Goal: Task Accomplishment & Management: Complete application form

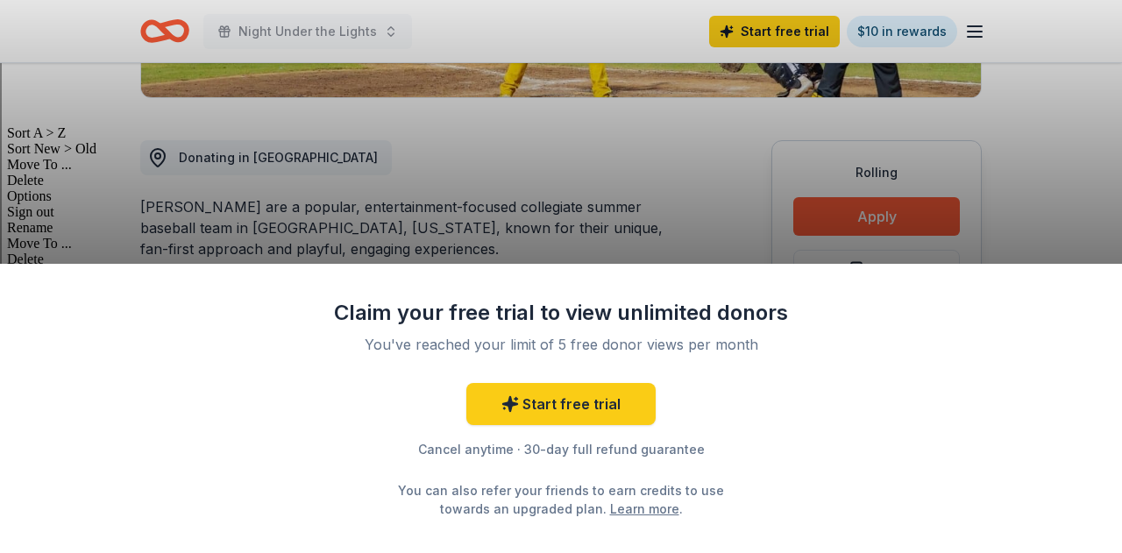
click at [1039, 175] on div "Claim your free trial to view unlimited donors You've reached your limit of 5 f…" at bounding box center [561, 276] width 1122 height 553
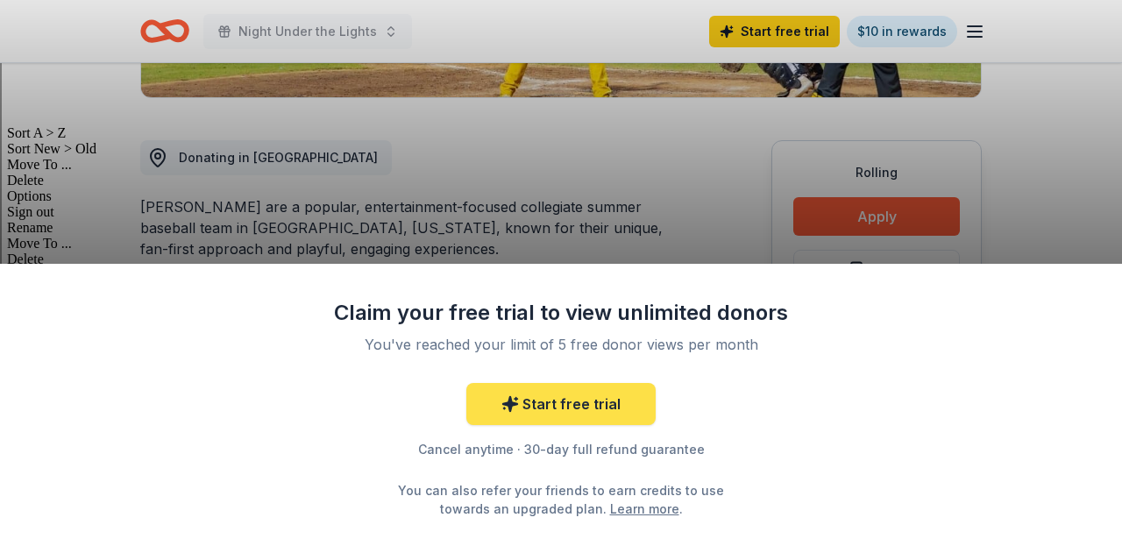
click at [558, 413] on link "Start free trial" at bounding box center [560, 404] width 189 height 42
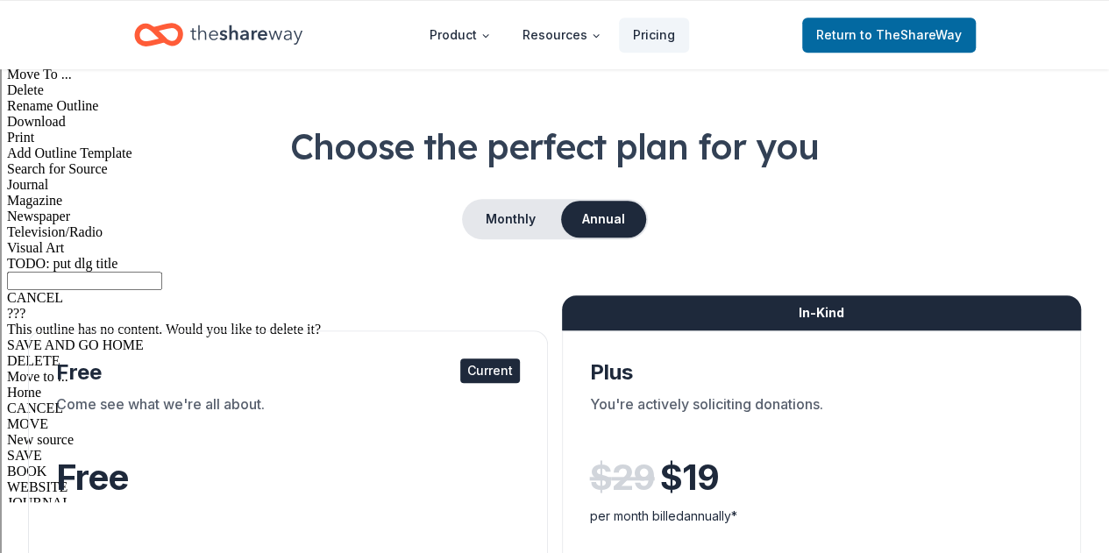
scroll to position [605, 0]
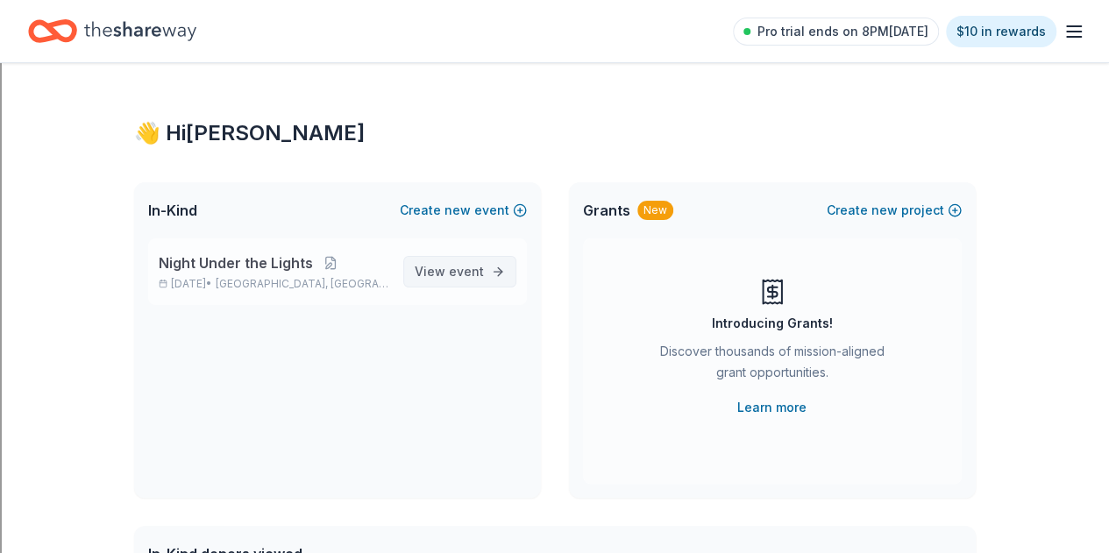
click at [465, 274] on span "event" at bounding box center [466, 271] width 35 height 15
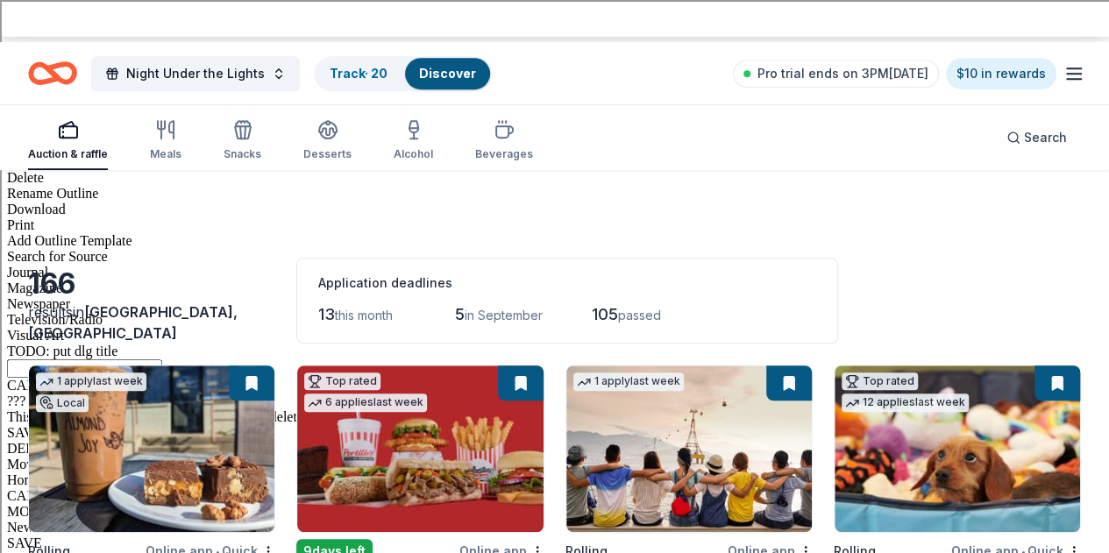
scroll to position [518, 0]
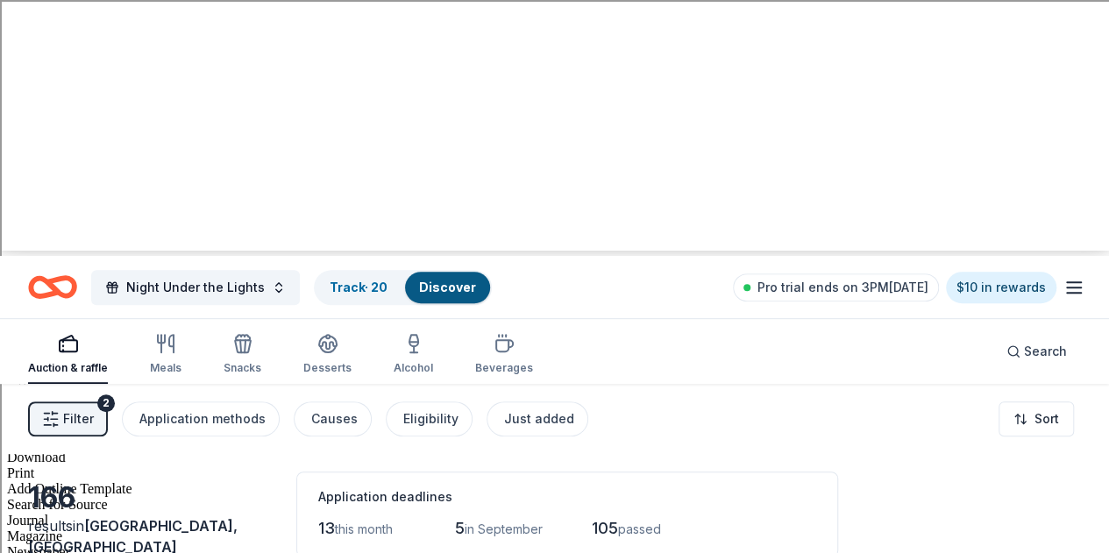
scroll to position [297, 0]
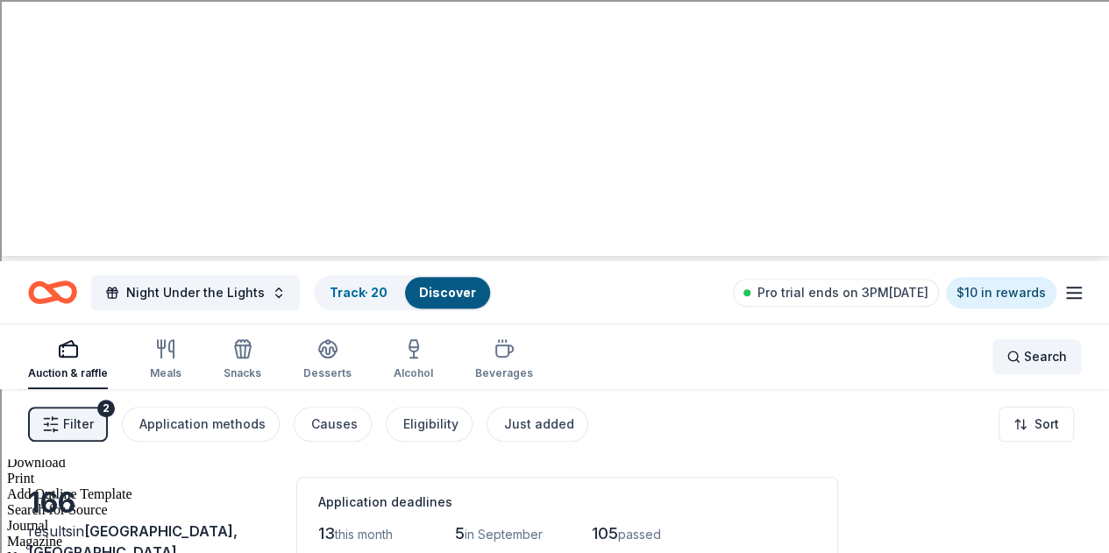
click at [1032, 346] on span "Search" at bounding box center [1045, 356] width 43 height 21
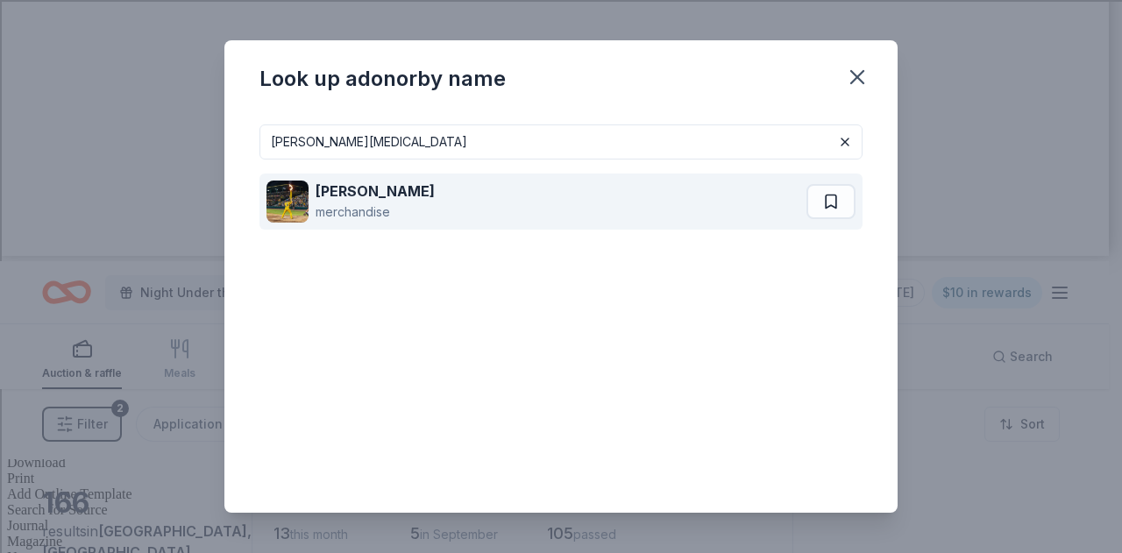
type input "savanah banan"
click at [534, 191] on div "Savannah Bananas merchandise" at bounding box center [536, 202] width 540 height 56
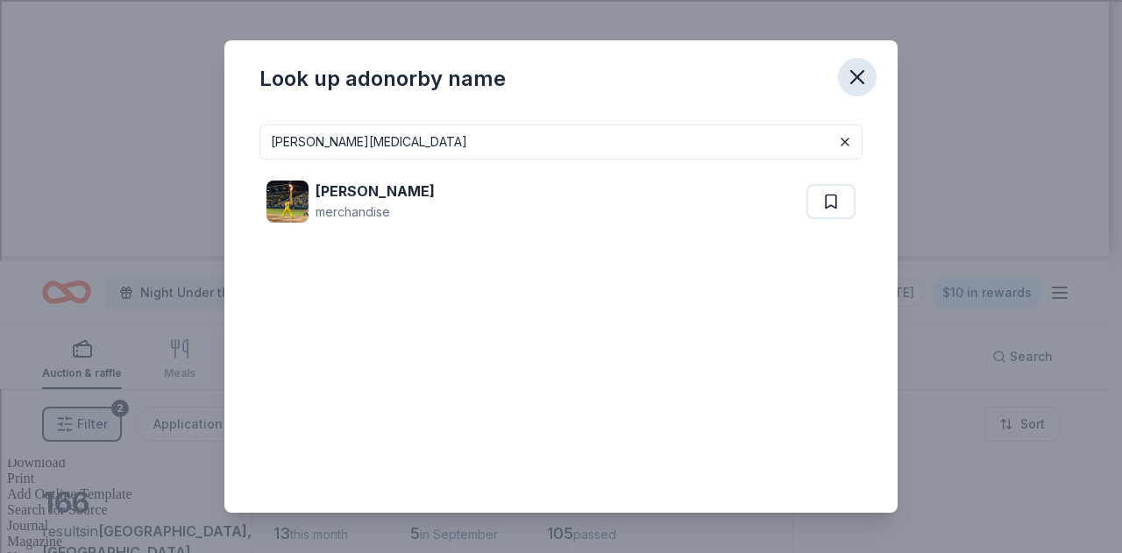
click at [854, 78] on icon "button" at bounding box center [857, 77] width 25 height 25
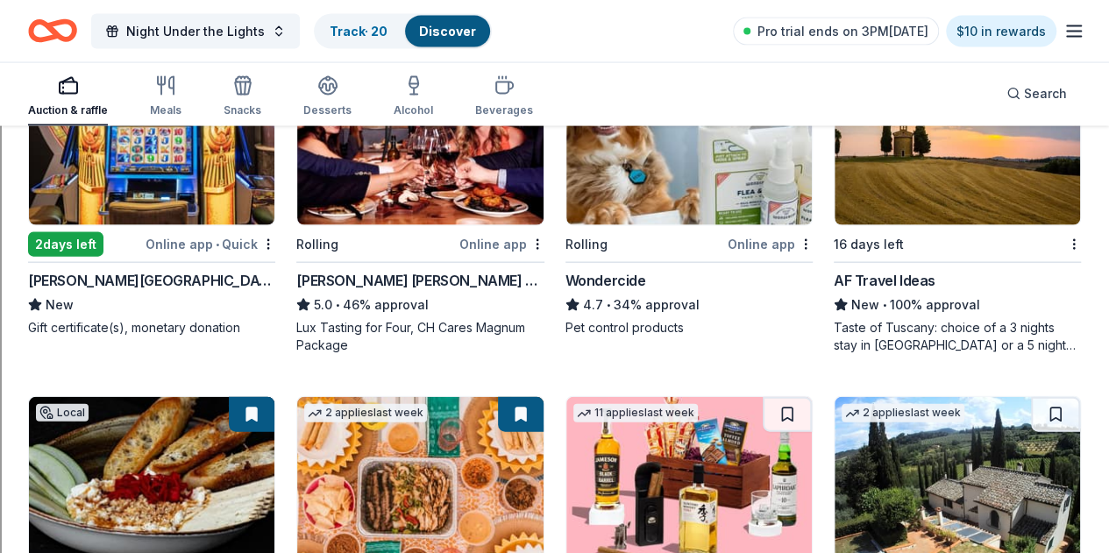
scroll to position [1839, 0]
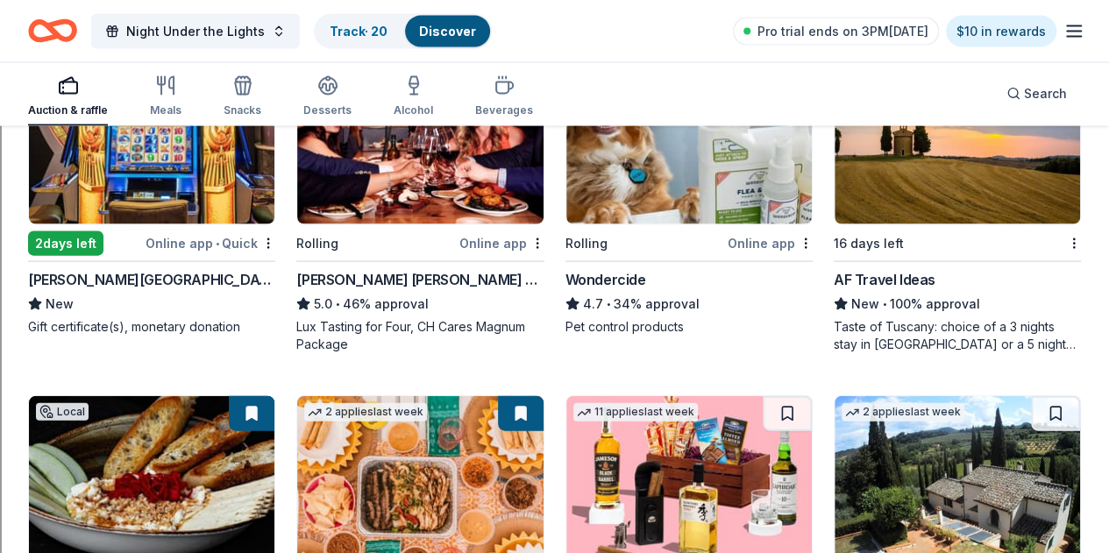
click at [372, 38] on link "Track · 20" at bounding box center [359, 31] width 58 height 15
click at [376, 27] on link "Track · 20" at bounding box center [359, 31] width 58 height 15
click at [265, 37] on span "Night Under the Lights" at bounding box center [195, 31] width 138 height 21
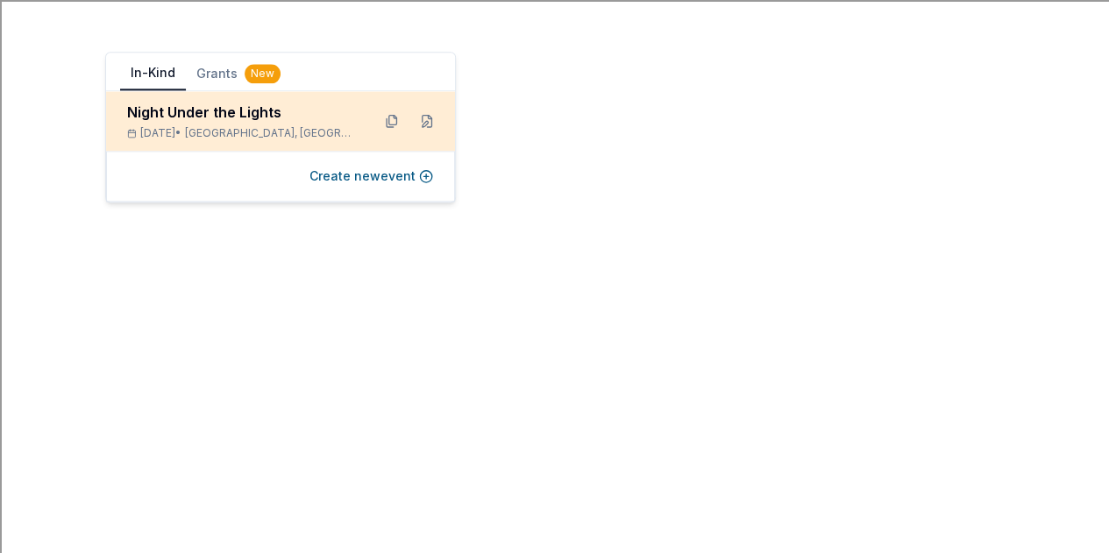
click at [203, 125] on div "Night Under the Lights Sep 13, 2025 • Quincy, IL" at bounding box center [242, 121] width 230 height 39
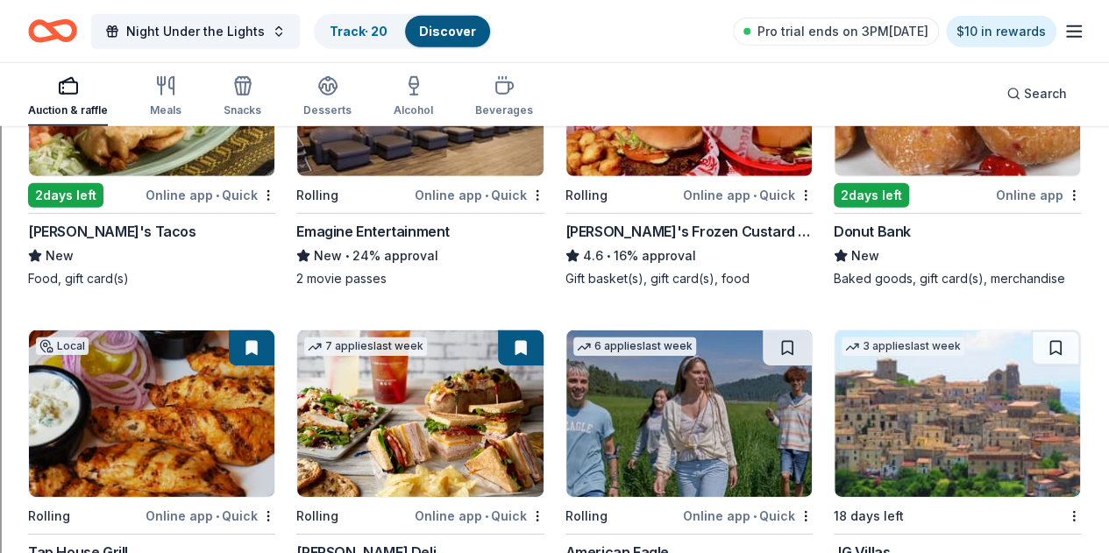
scroll to position [2565, 0]
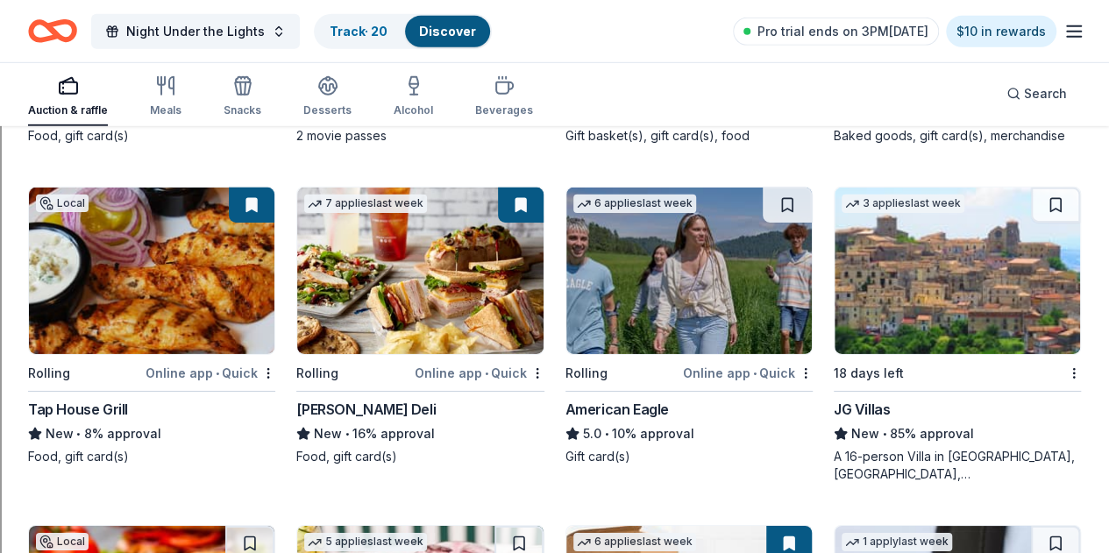
scroll to position [2722, 0]
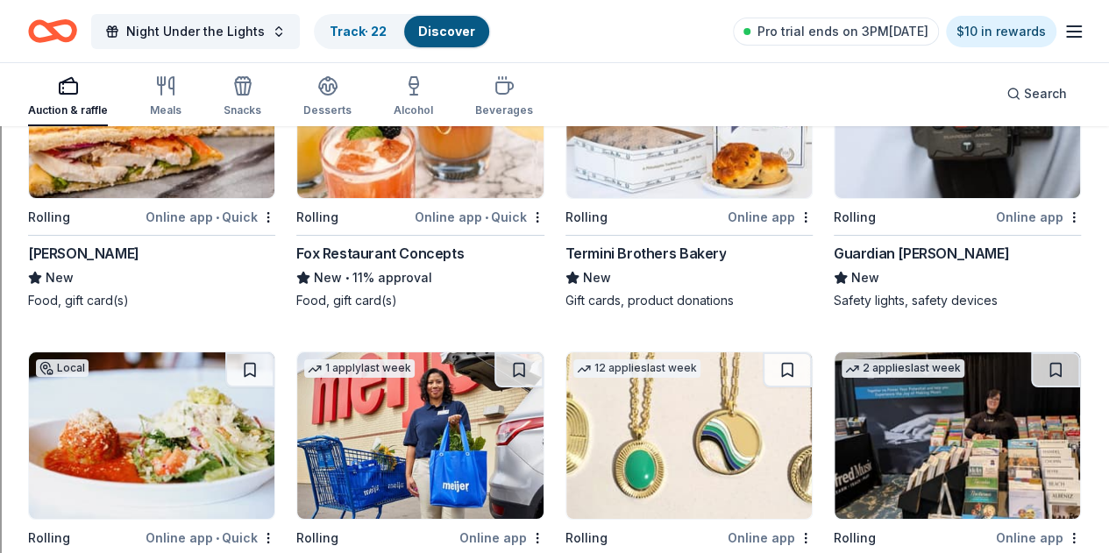
scroll to position [3199, 0]
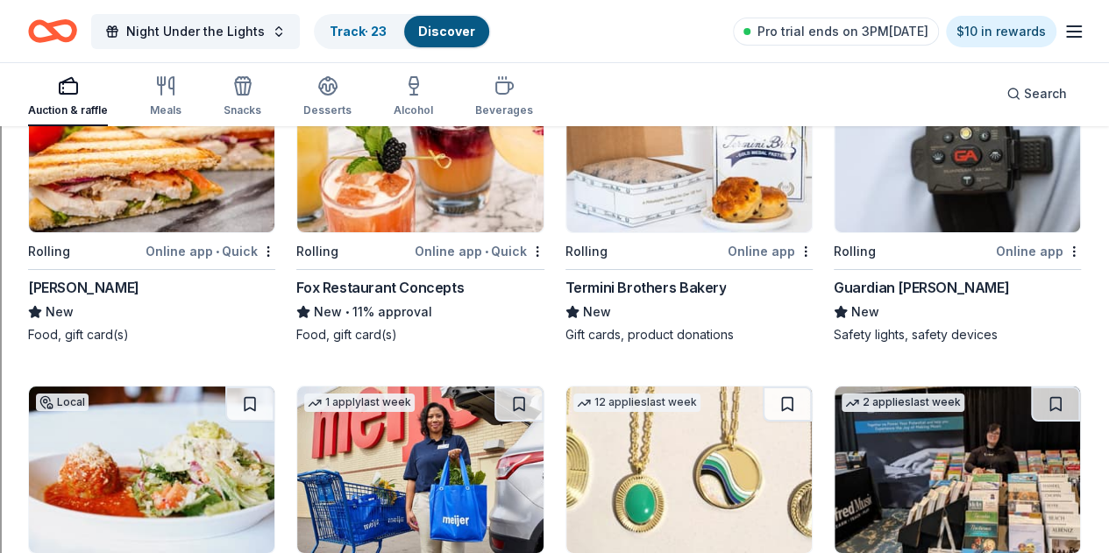
scroll to position [3161, 0]
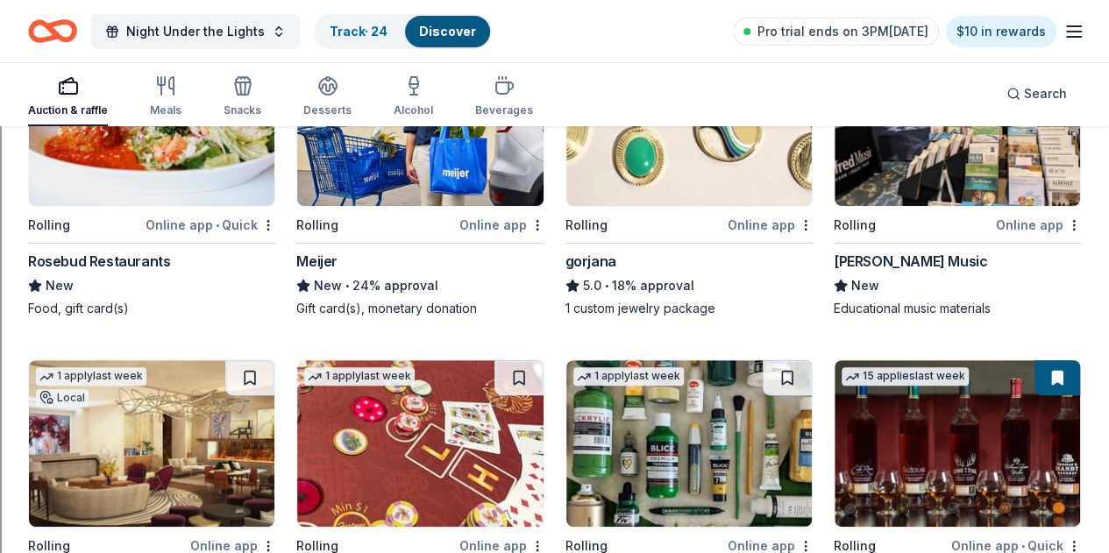
scroll to position [3516, 0]
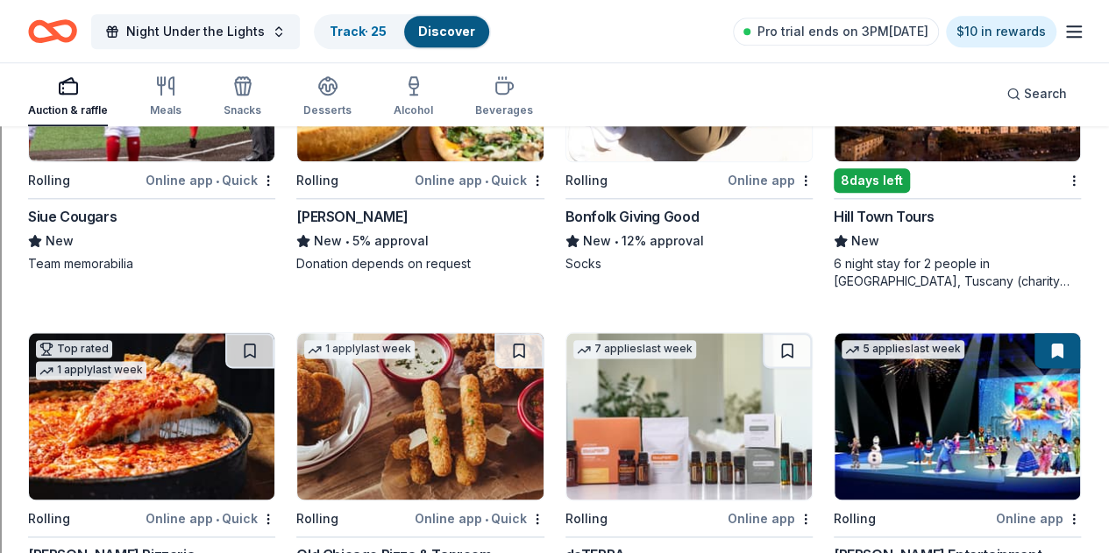
scroll to position [4214, 0]
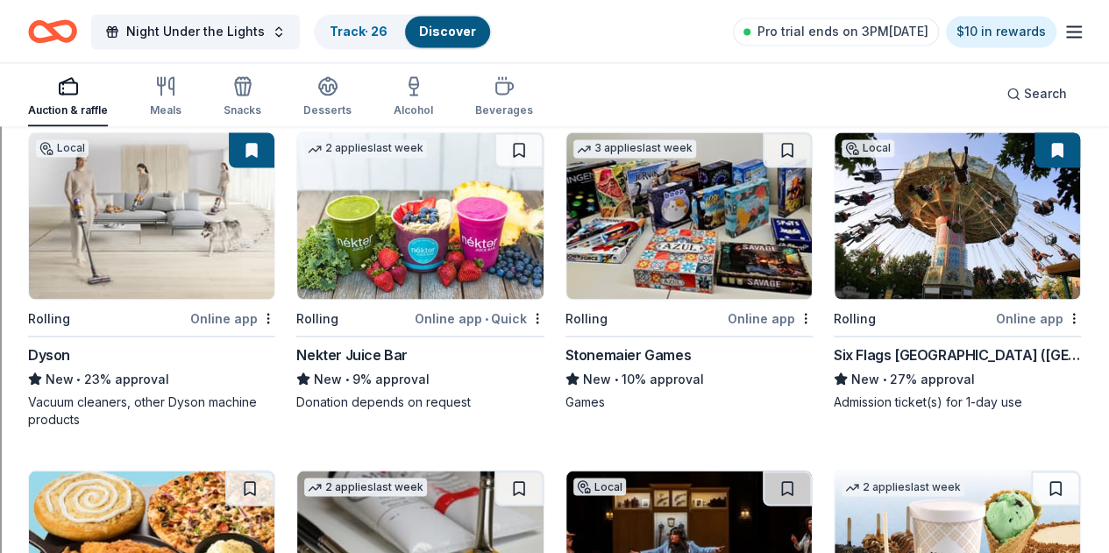
scroll to position [4757, 0]
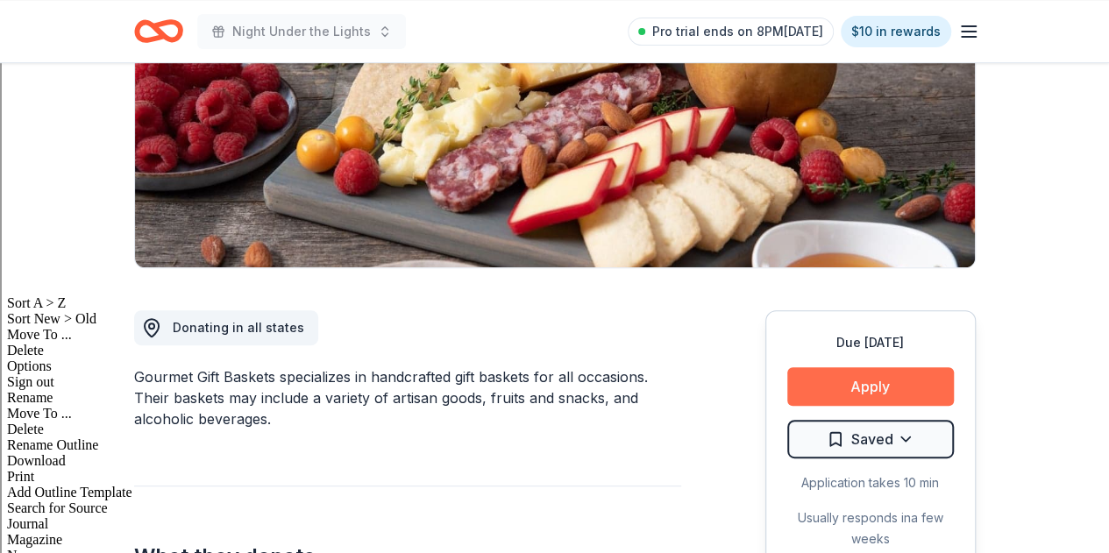
scroll to position [265, 0]
click at [896, 381] on button "Apply" at bounding box center [870, 386] width 167 height 39
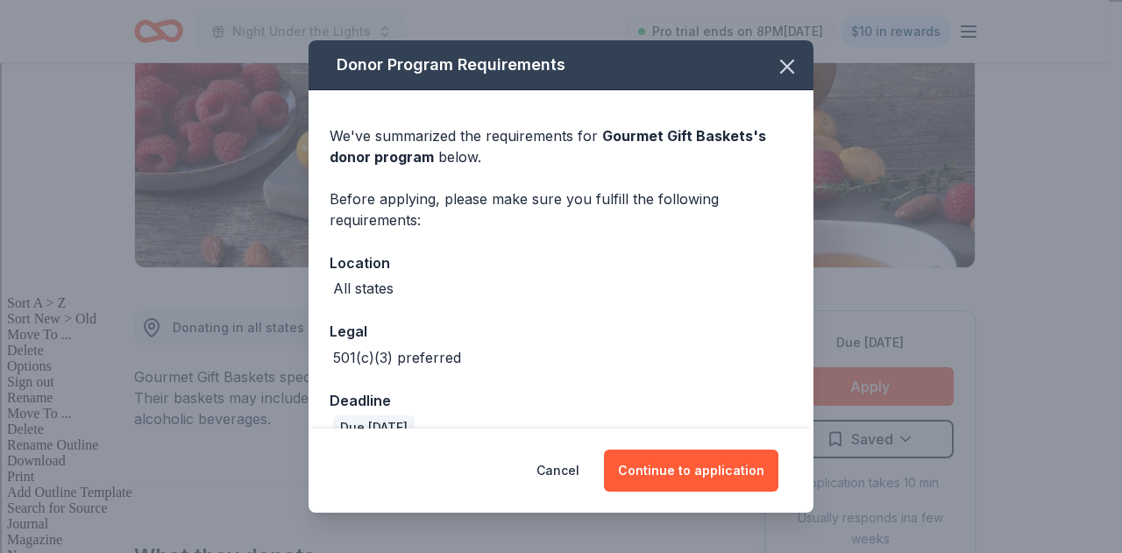
scroll to position [32, 0]
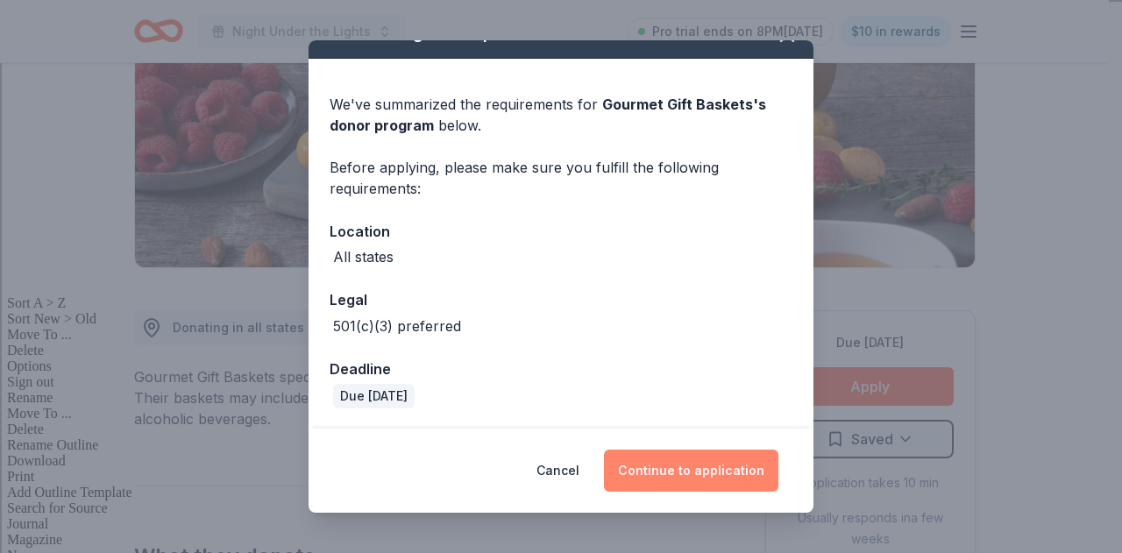
click at [696, 468] on button "Continue to application" at bounding box center [691, 471] width 174 height 42
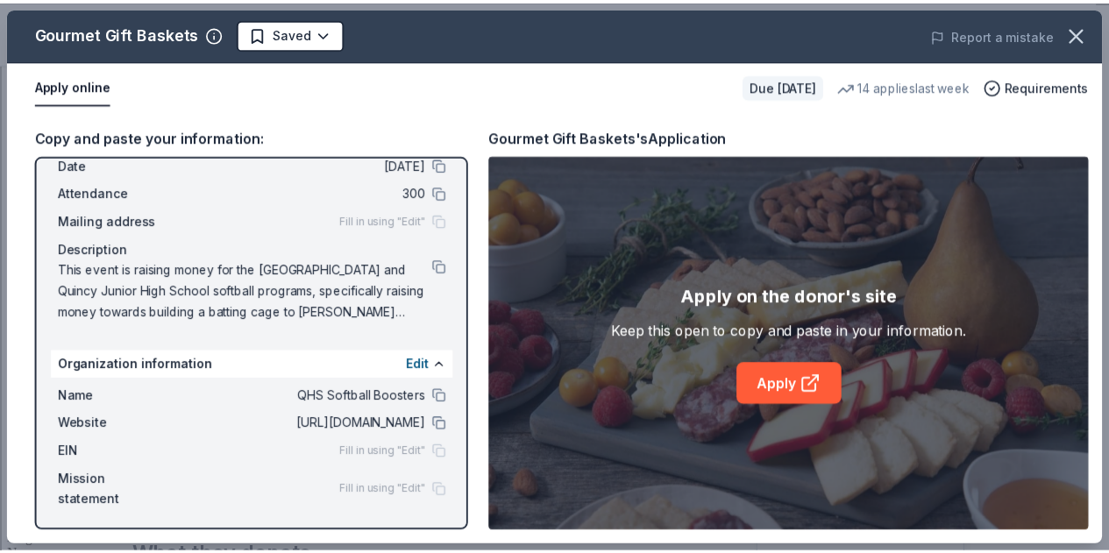
scroll to position [82, 0]
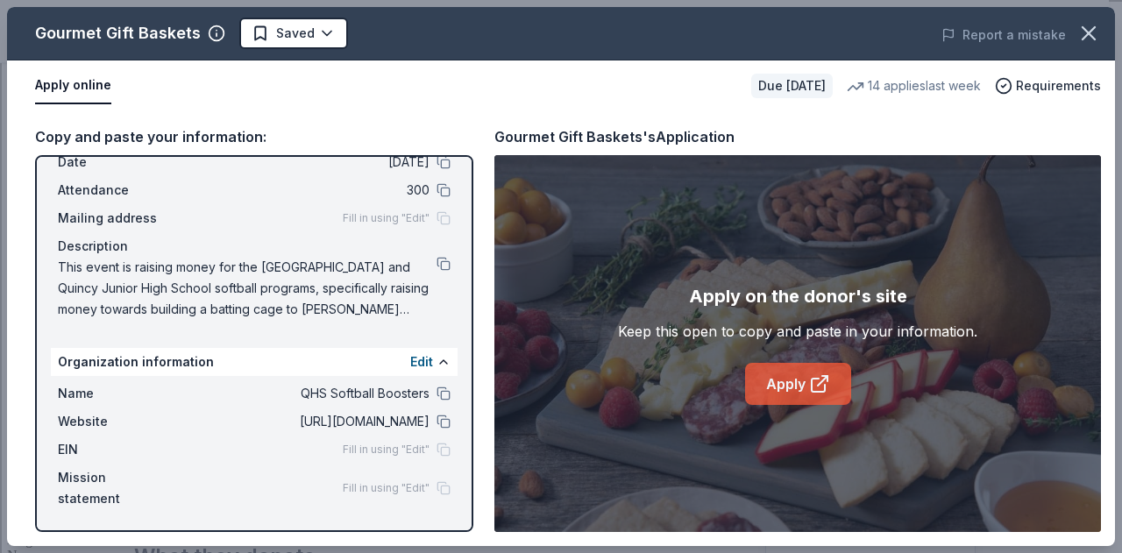
click at [779, 401] on link "Apply" at bounding box center [798, 384] width 106 height 42
click at [1082, 27] on icon "button" at bounding box center [1088, 33] width 12 height 12
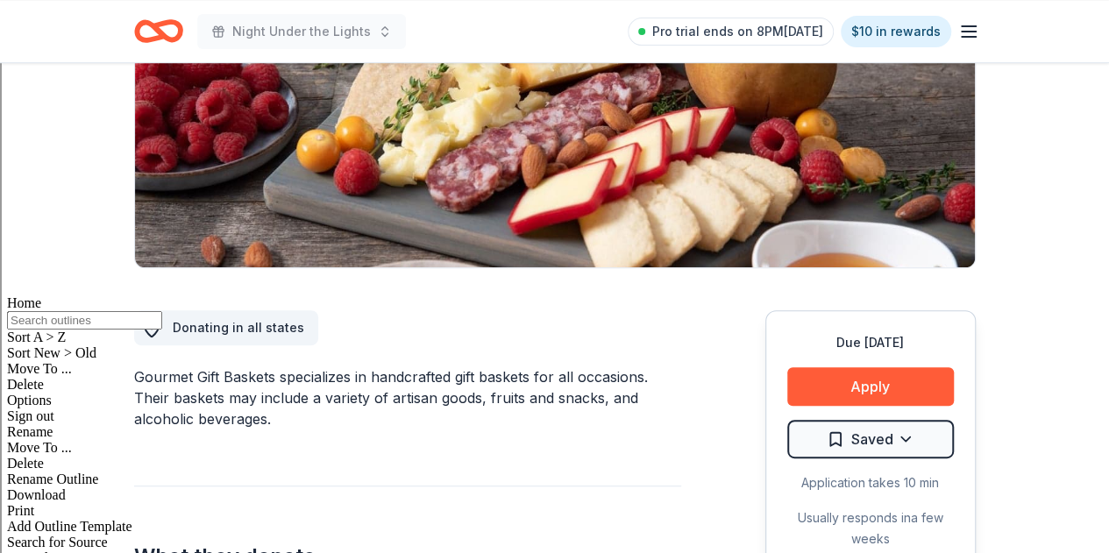
scroll to position [0, 0]
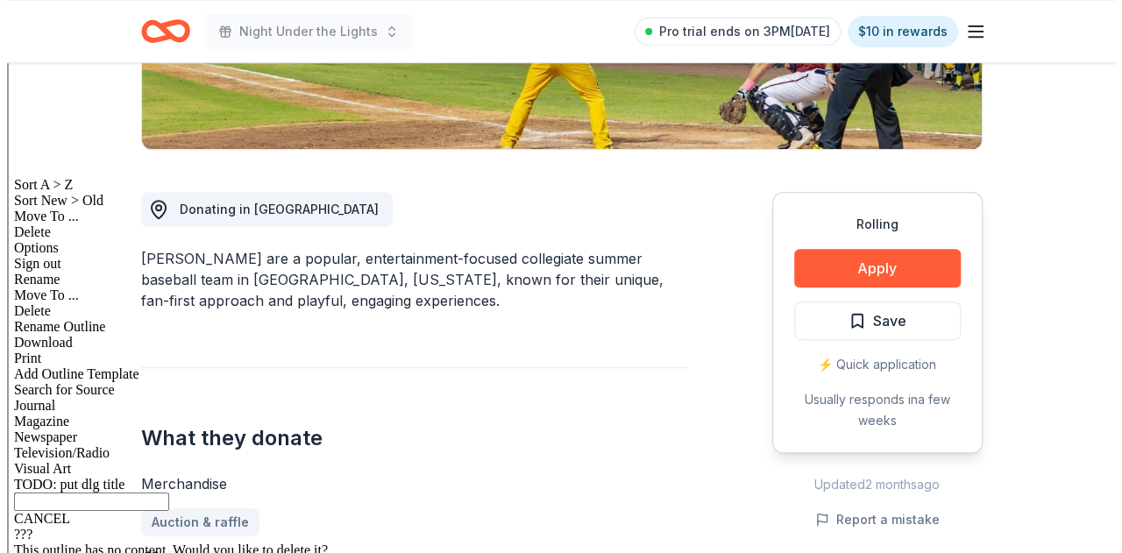
scroll to position [385, 0]
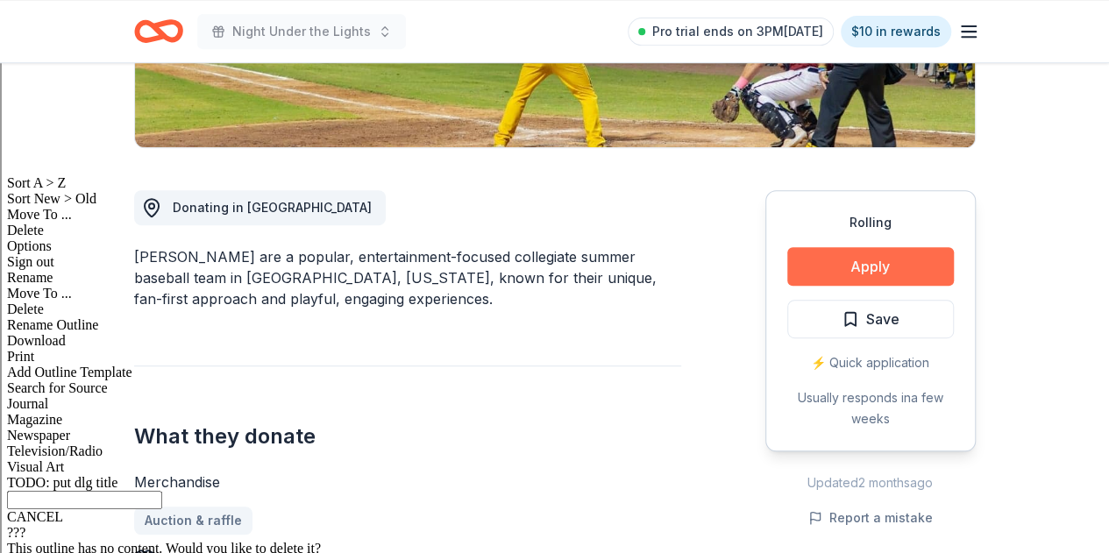
click at [877, 267] on button "Apply" at bounding box center [870, 266] width 167 height 39
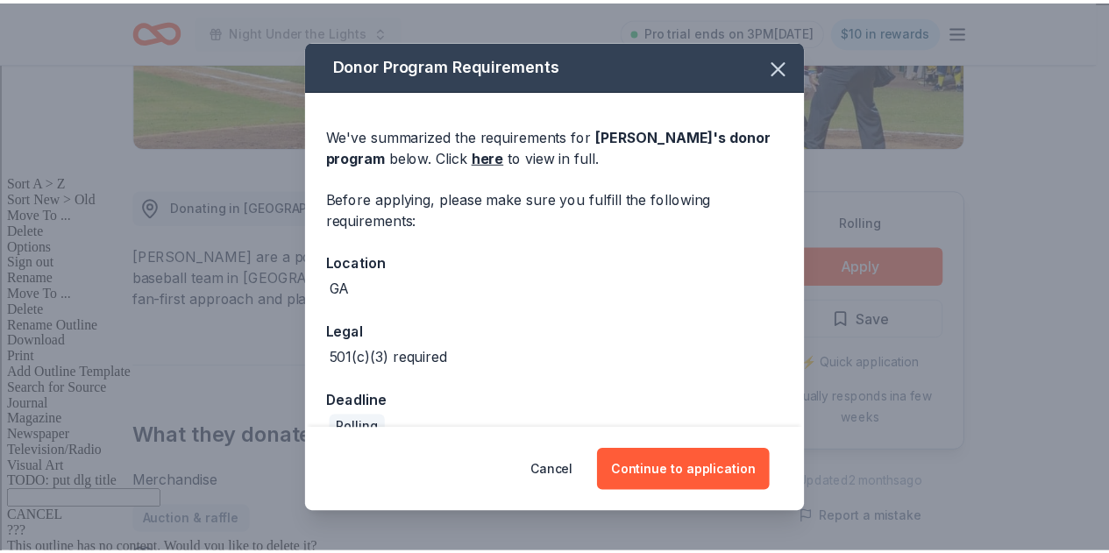
scroll to position [32, 0]
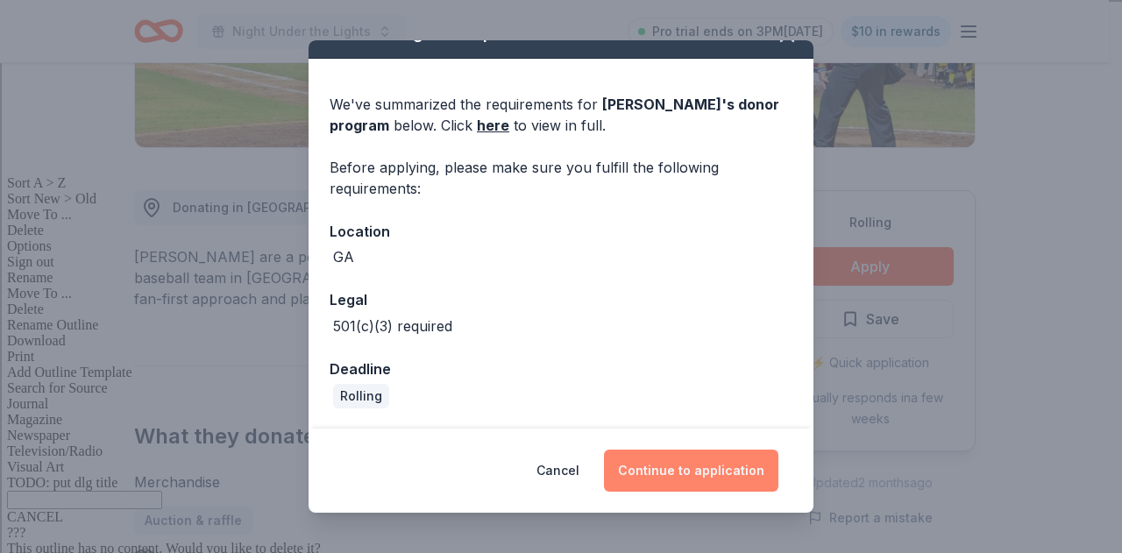
click at [698, 478] on button "Continue to application" at bounding box center [691, 471] width 174 height 42
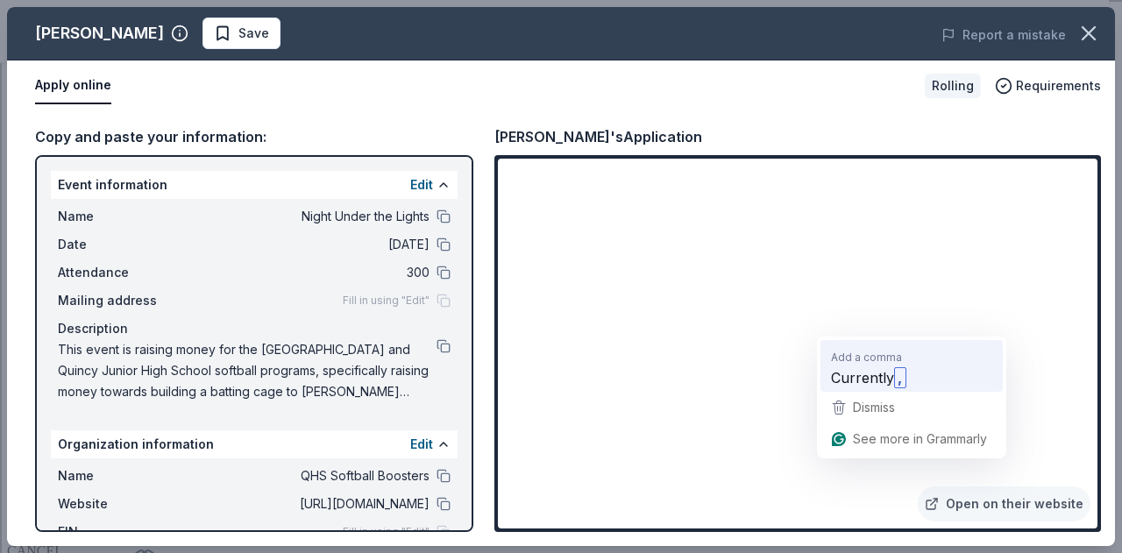
click at [876, 380] on span "Currently" at bounding box center [862, 377] width 63 height 22
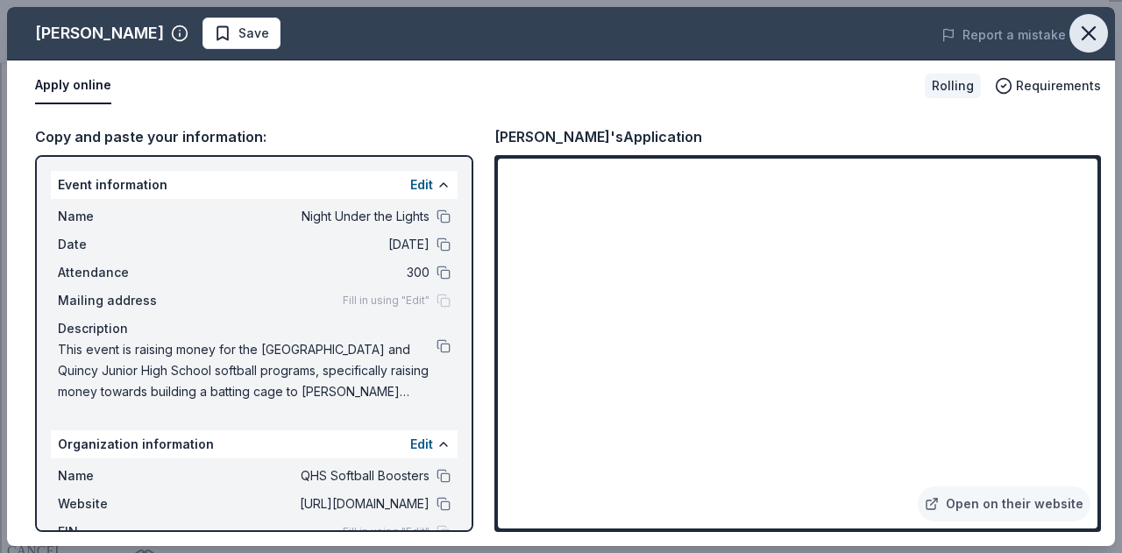
click at [1099, 43] on icon "button" at bounding box center [1088, 33] width 25 height 25
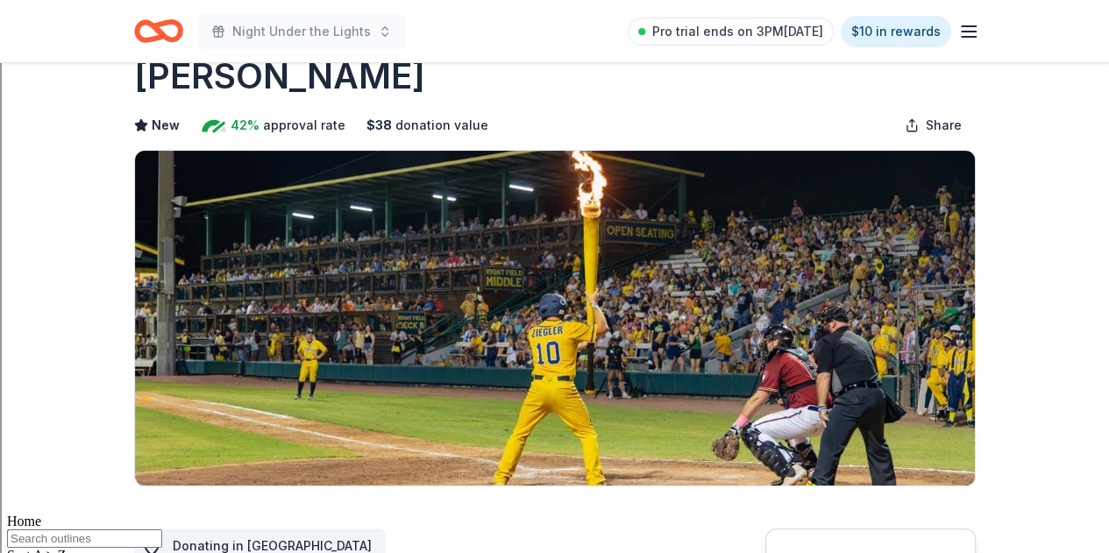
scroll to position [0, 0]
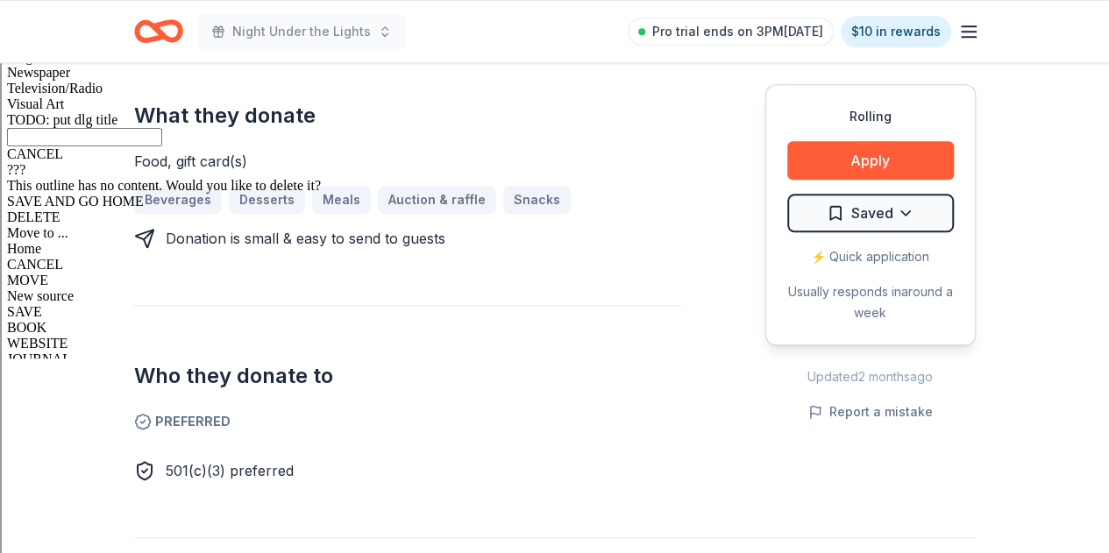
scroll to position [749, 0]
click at [869, 156] on button "Apply" at bounding box center [870, 160] width 167 height 39
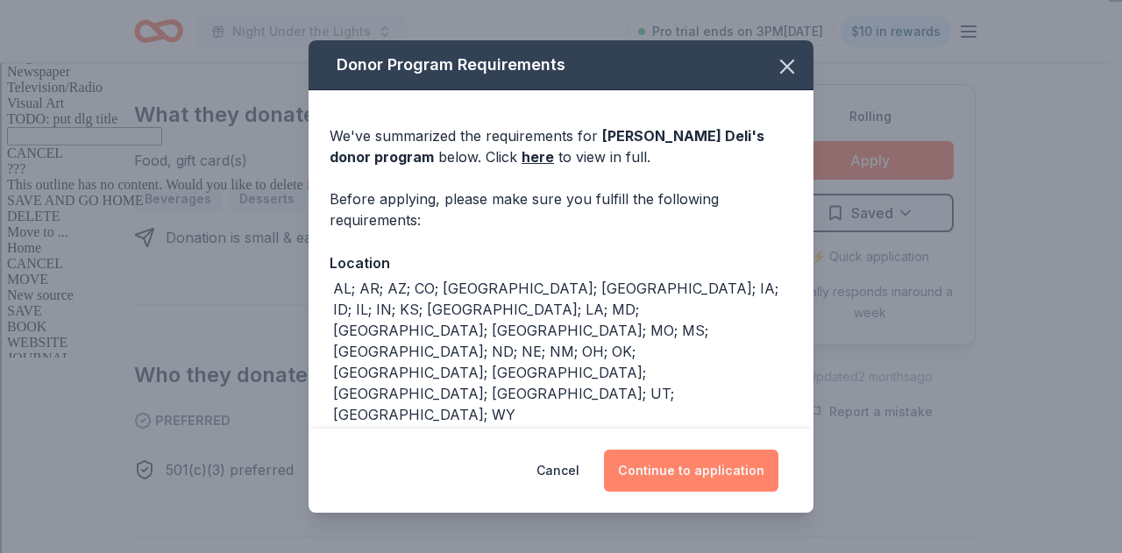
click at [666, 464] on button "Continue to application" at bounding box center [691, 471] width 174 height 42
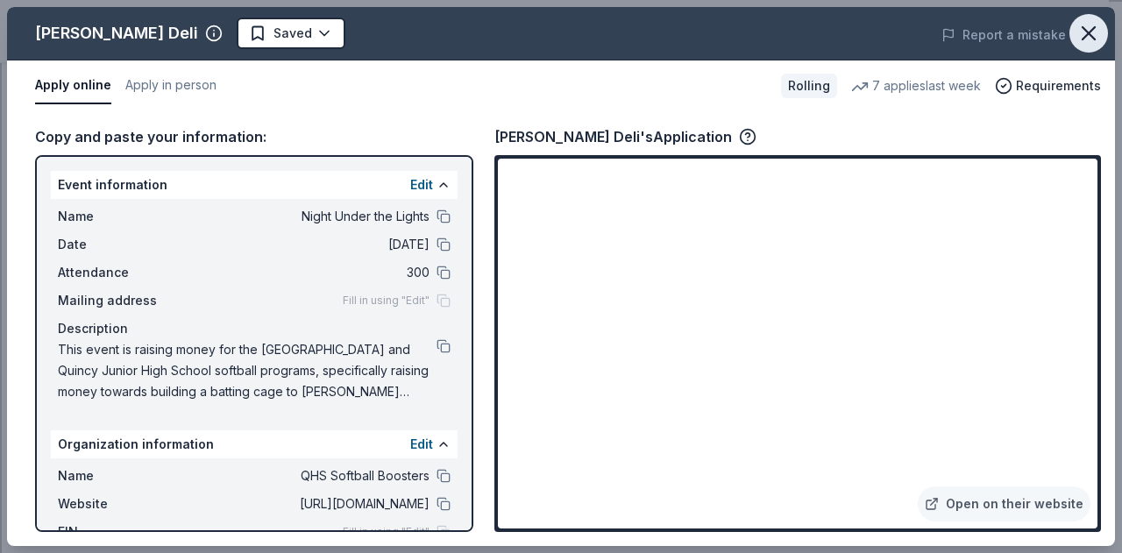
click at [1088, 26] on icon "button" at bounding box center [1088, 33] width 25 height 25
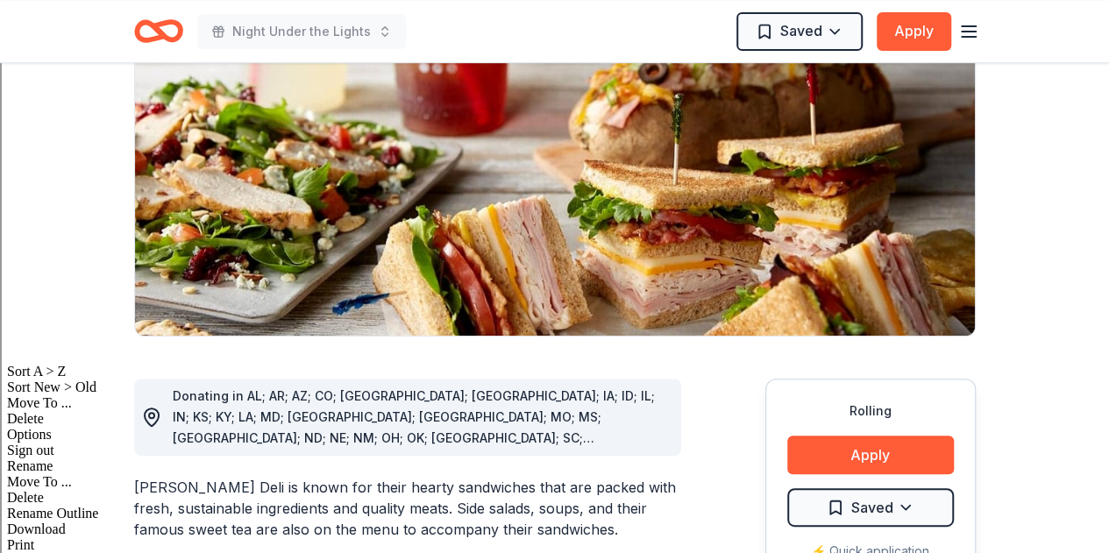
scroll to position [0, 0]
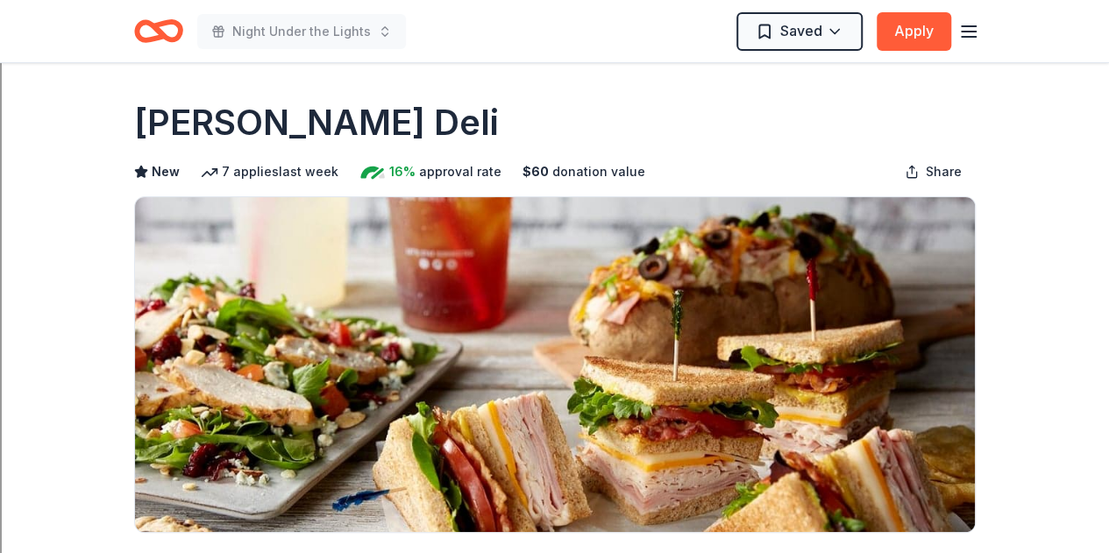
click at [975, 30] on icon "button" at bounding box center [968, 31] width 21 height 21
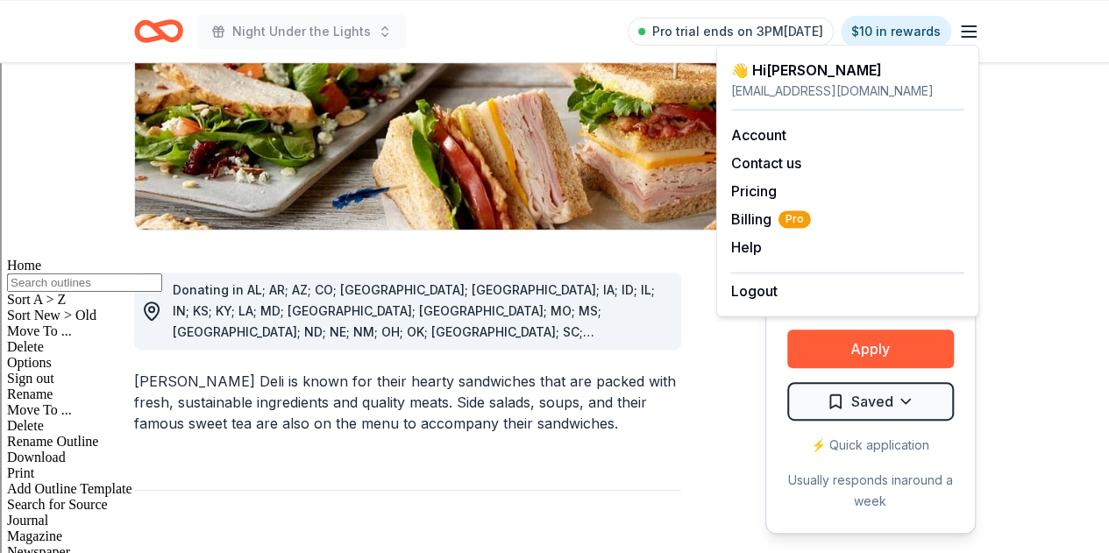
scroll to position [303, 0]
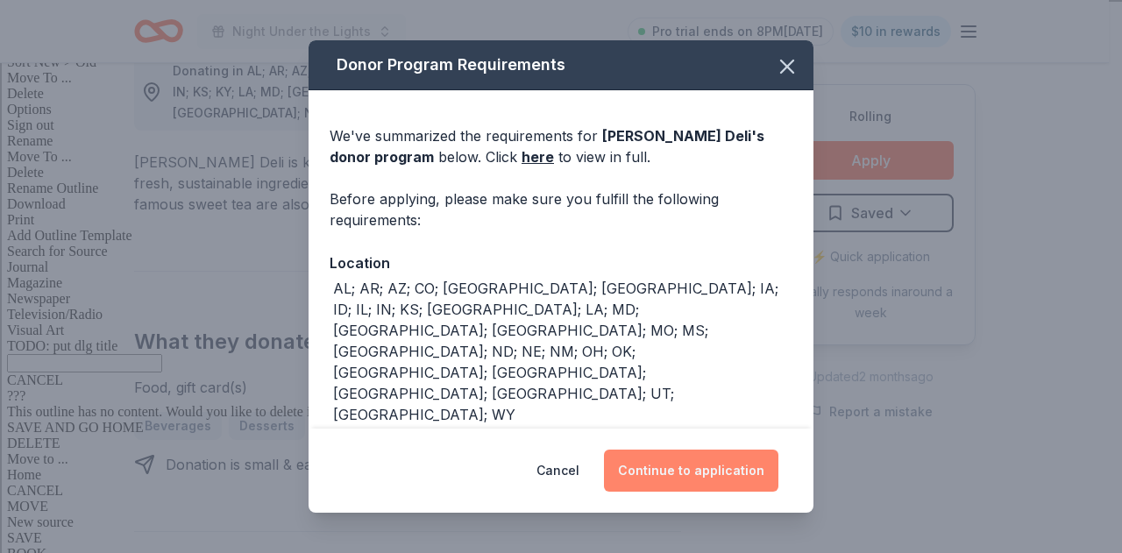
click at [733, 465] on button "Continue to application" at bounding box center [691, 471] width 174 height 42
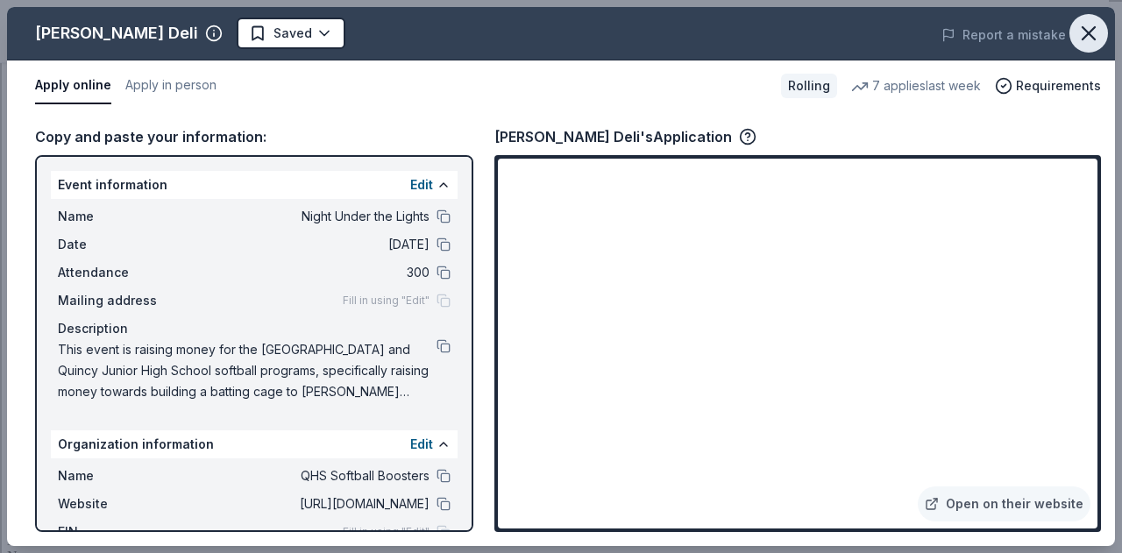
click at [1097, 32] on icon "button" at bounding box center [1088, 33] width 25 height 25
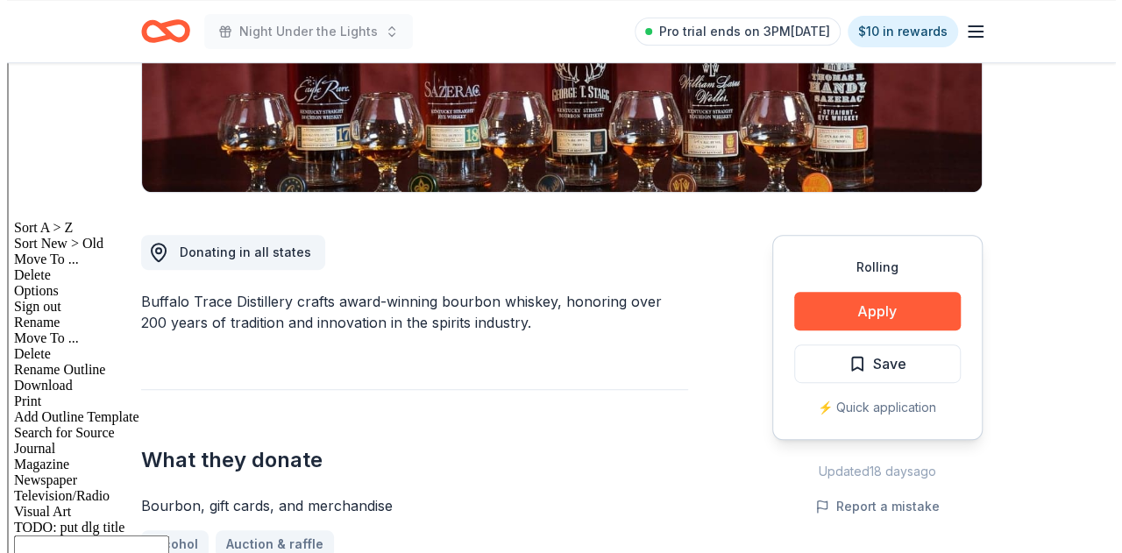
scroll to position [342, 0]
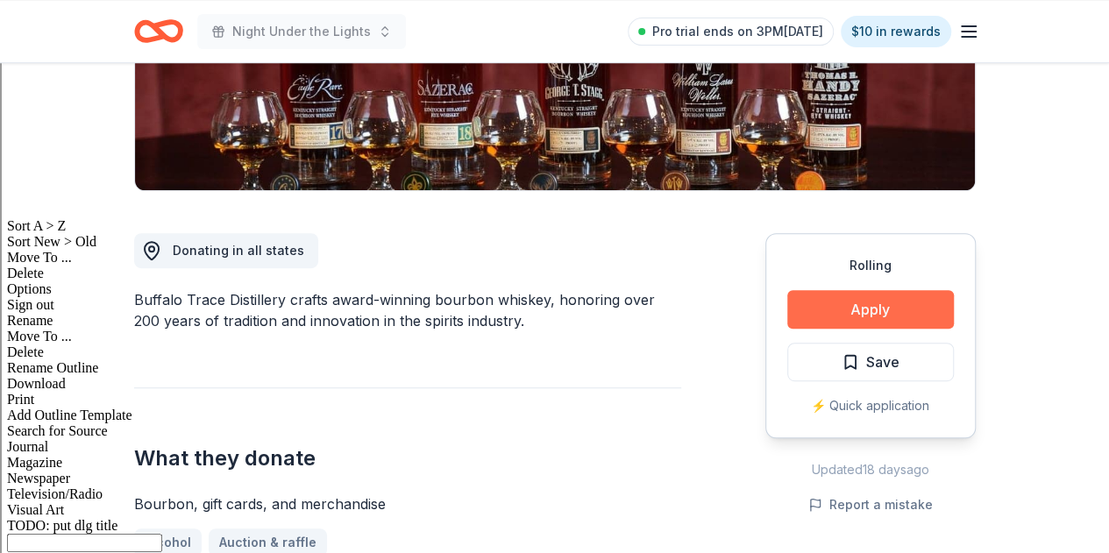
click at [905, 302] on button "Apply" at bounding box center [870, 309] width 167 height 39
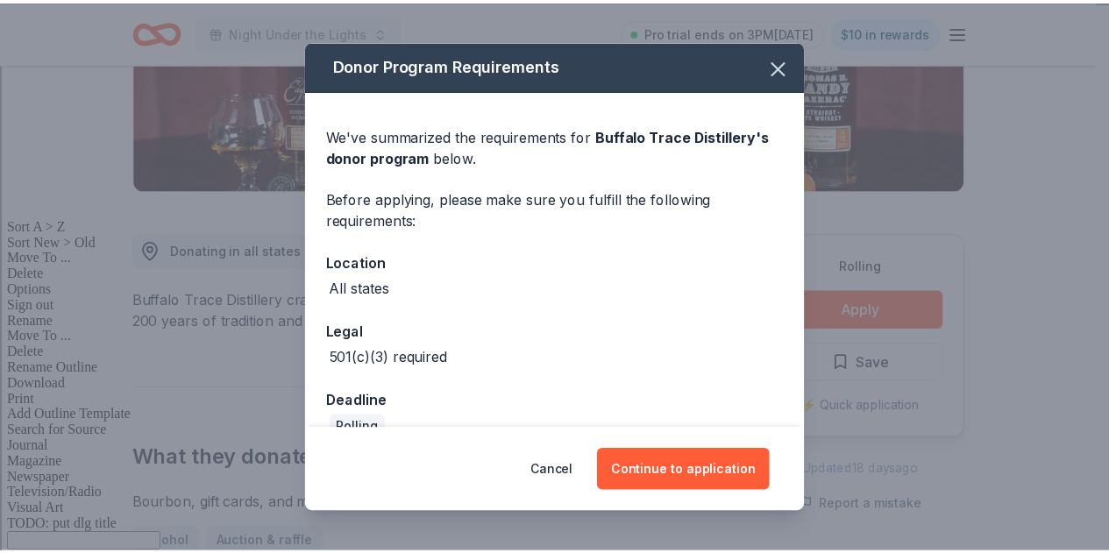
scroll to position [32, 0]
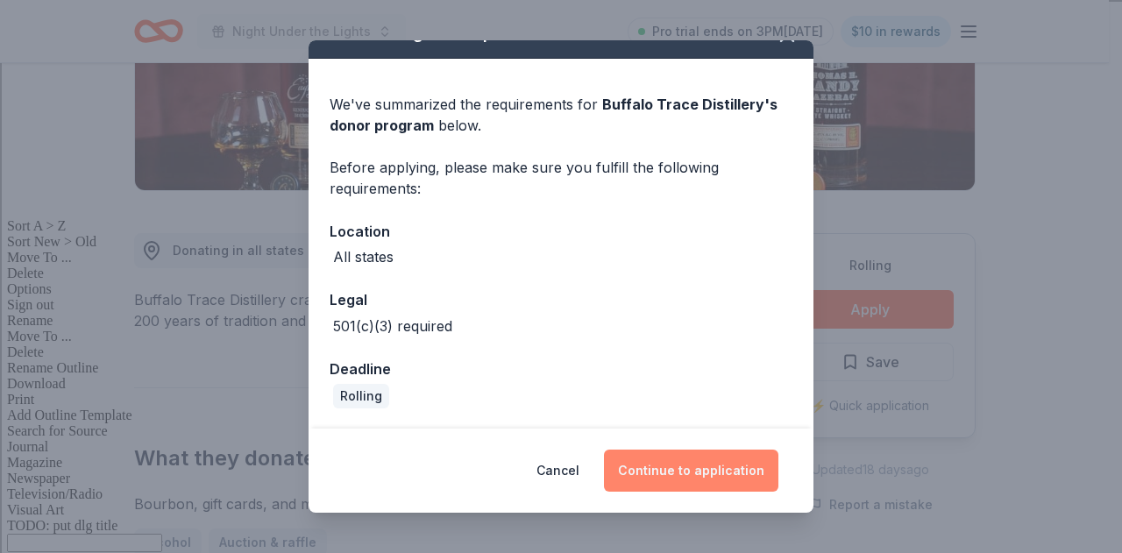
click at [706, 464] on button "Continue to application" at bounding box center [691, 471] width 174 height 42
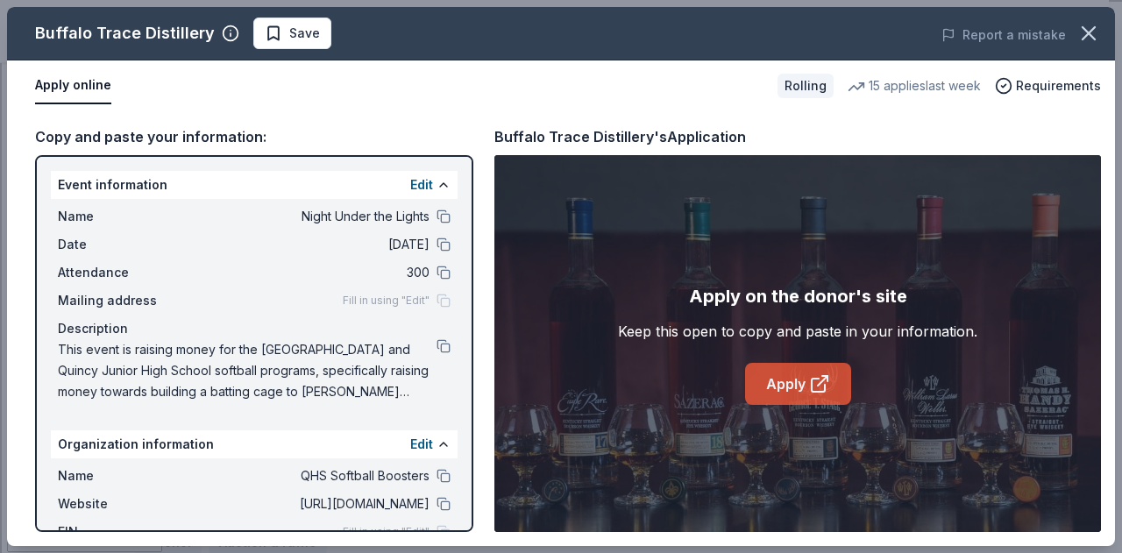
click at [805, 387] on link "Apply" at bounding box center [798, 384] width 106 height 42
click at [1089, 25] on icon "button" at bounding box center [1088, 33] width 25 height 25
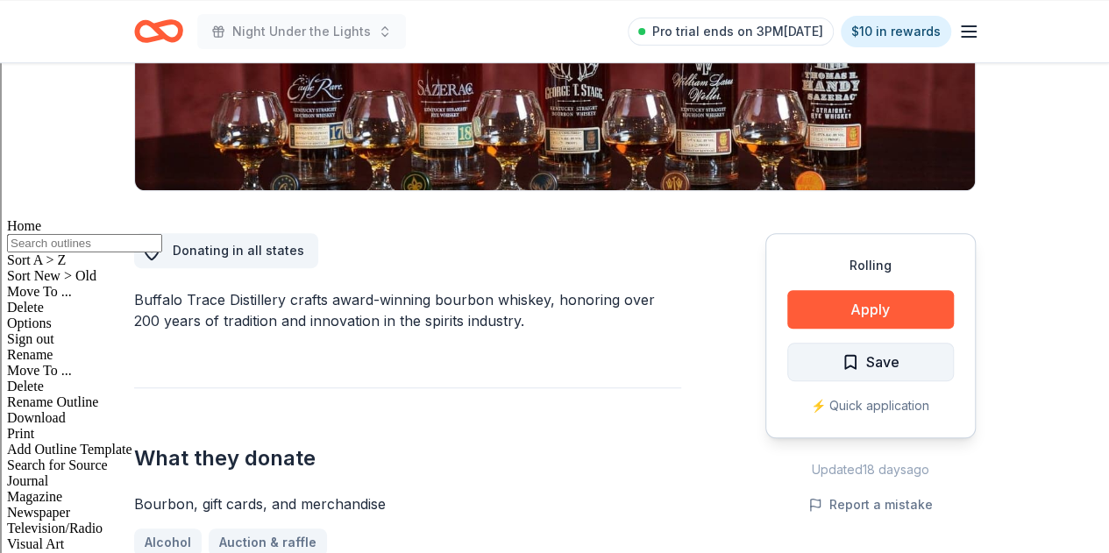
click at [873, 362] on span "Save" at bounding box center [882, 362] width 33 height 23
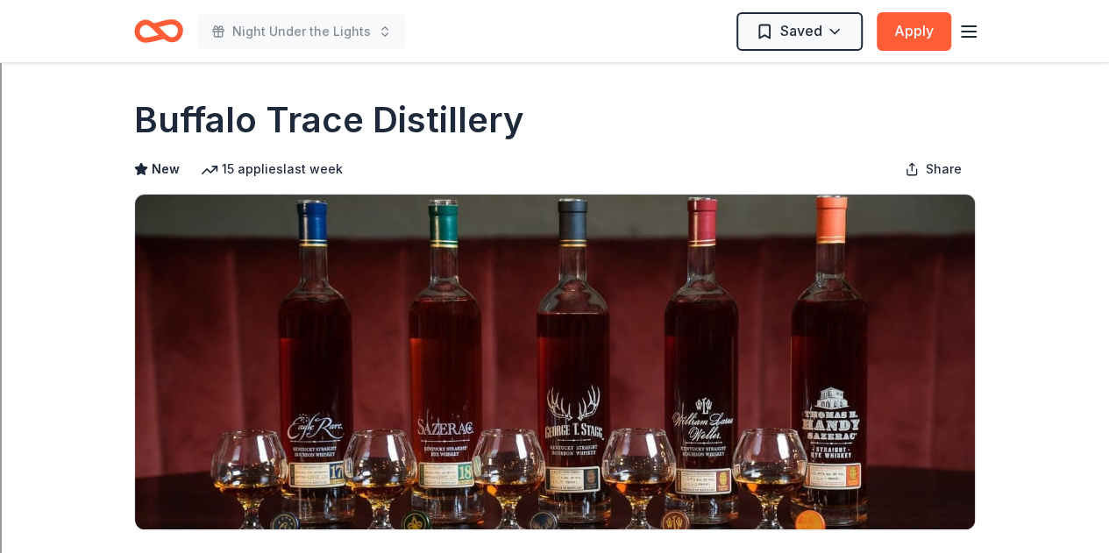
scroll to position [0, 0]
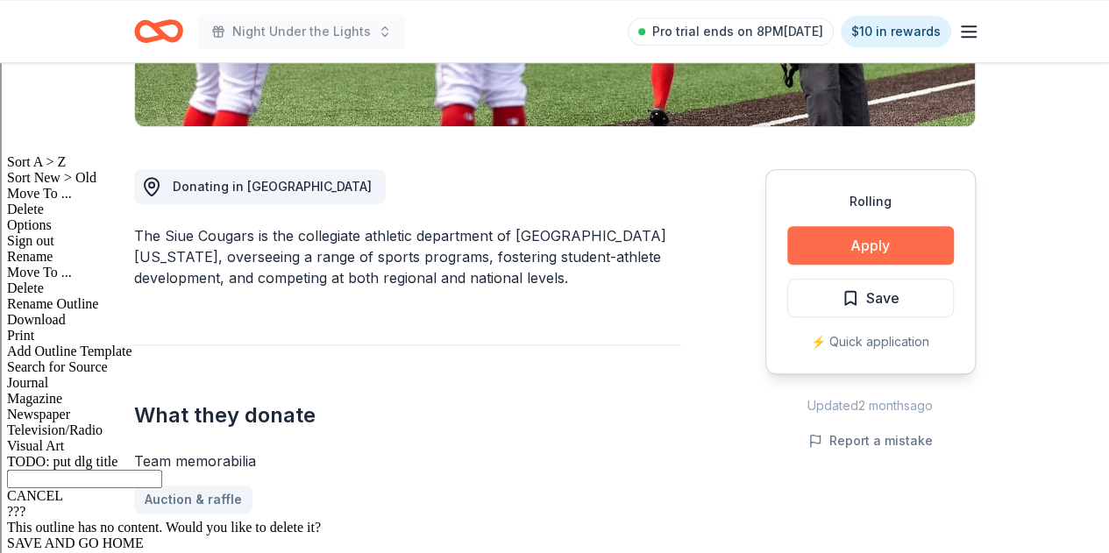
click at [869, 236] on button "Apply" at bounding box center [870, 245] width 167 height 39
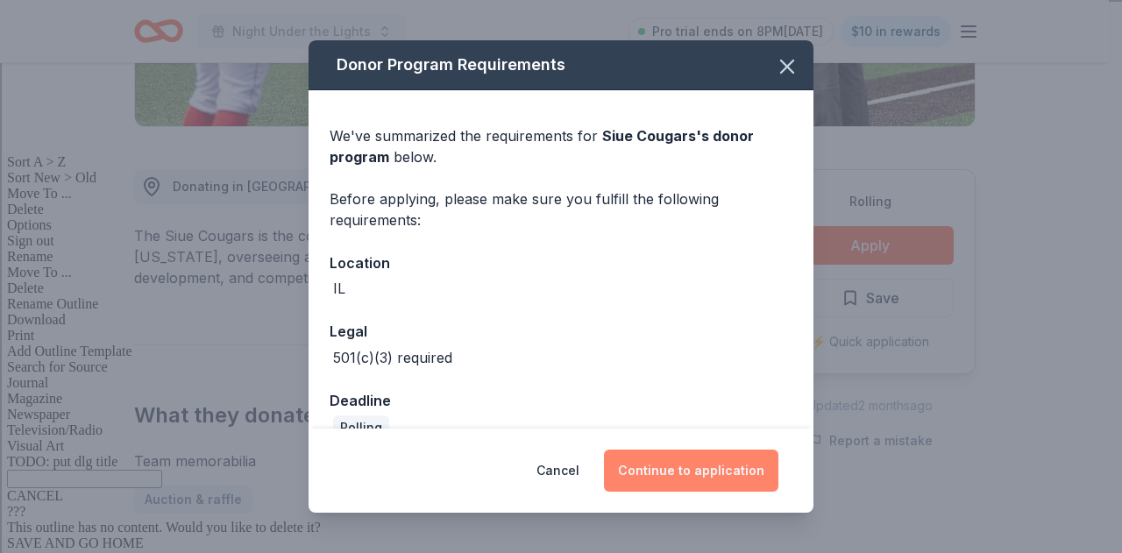
click at [715, 475] on button "Continue to application" at bounding box center [691, 471] width 174 height 42
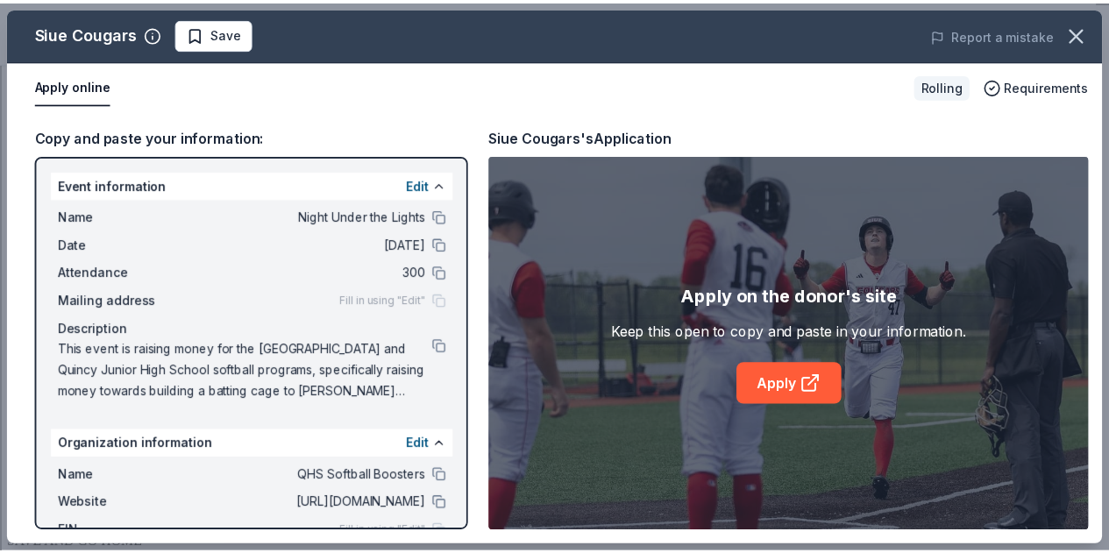
scroll to position [82, 0]
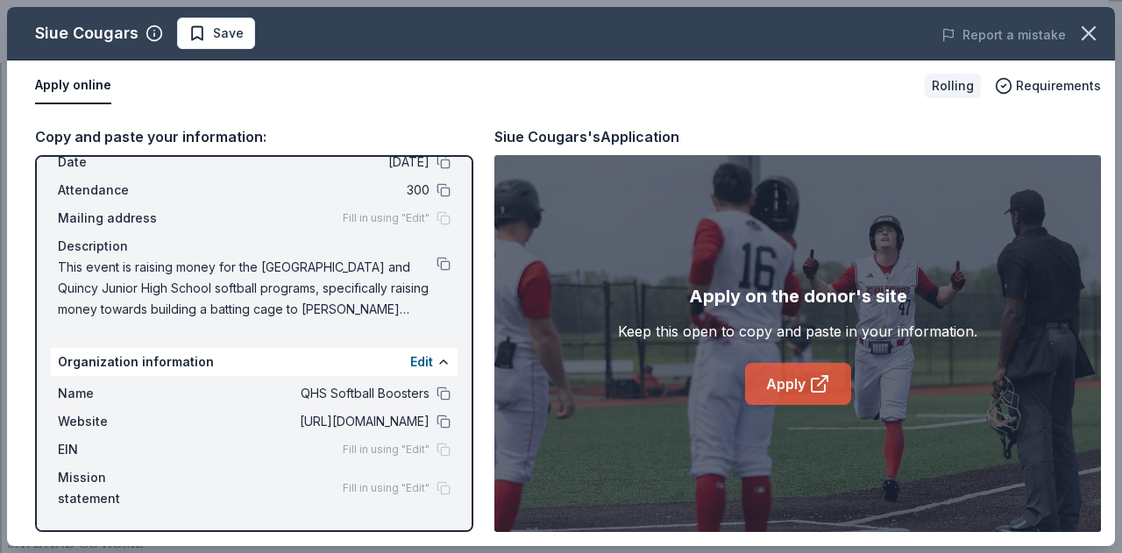
click at [795, 373] on link "Apply" at bounding box center [798, 384] width 106 height 42
click at [1094, 39] on icon "button" at bounding box center [1088, 33] width 12 height 12
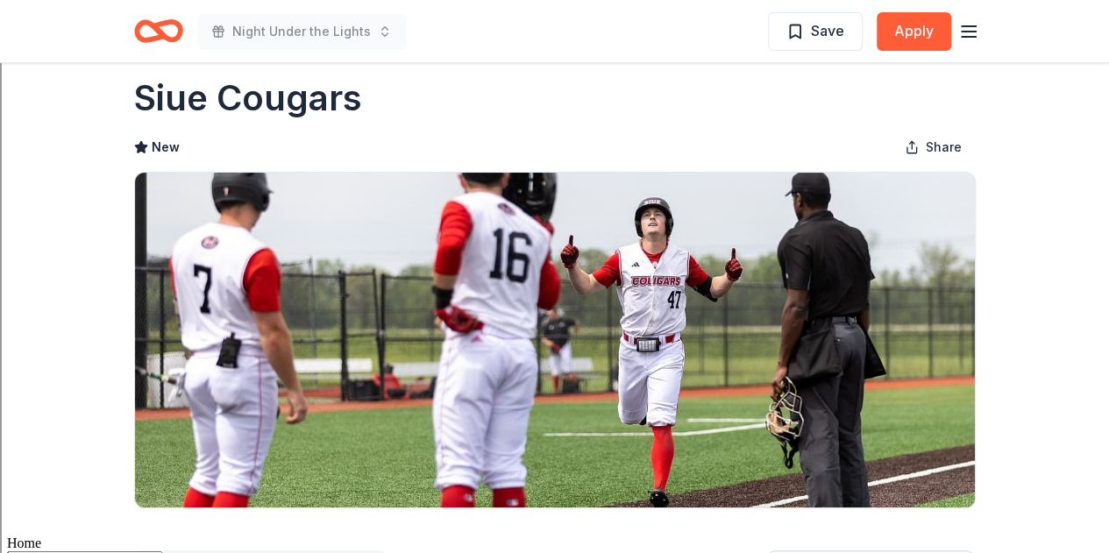
scroll to position [0, 0]
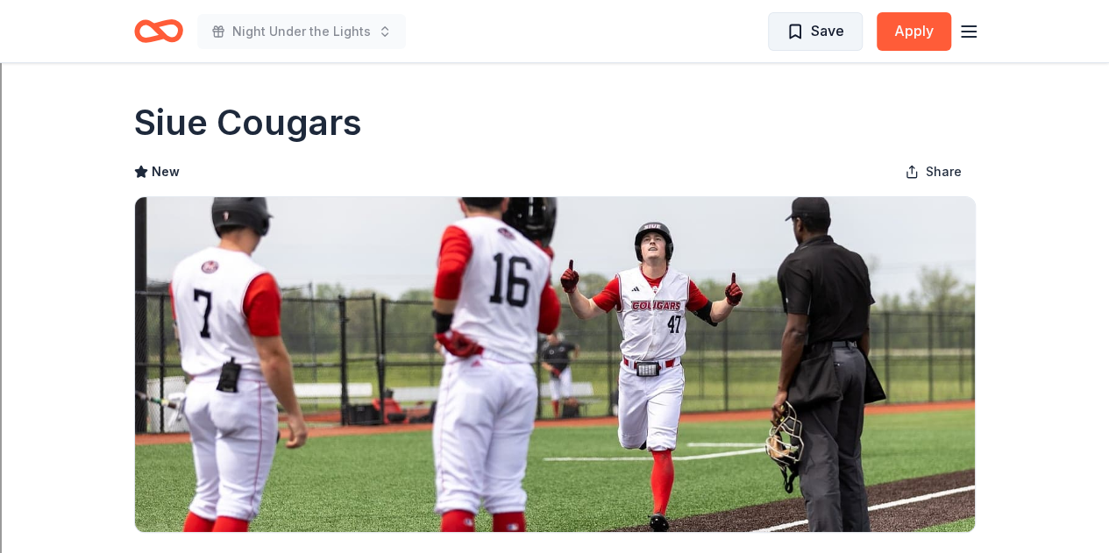
click at [804, 34] on span "Save" at bounding box center [815, 30] width 58 height 23
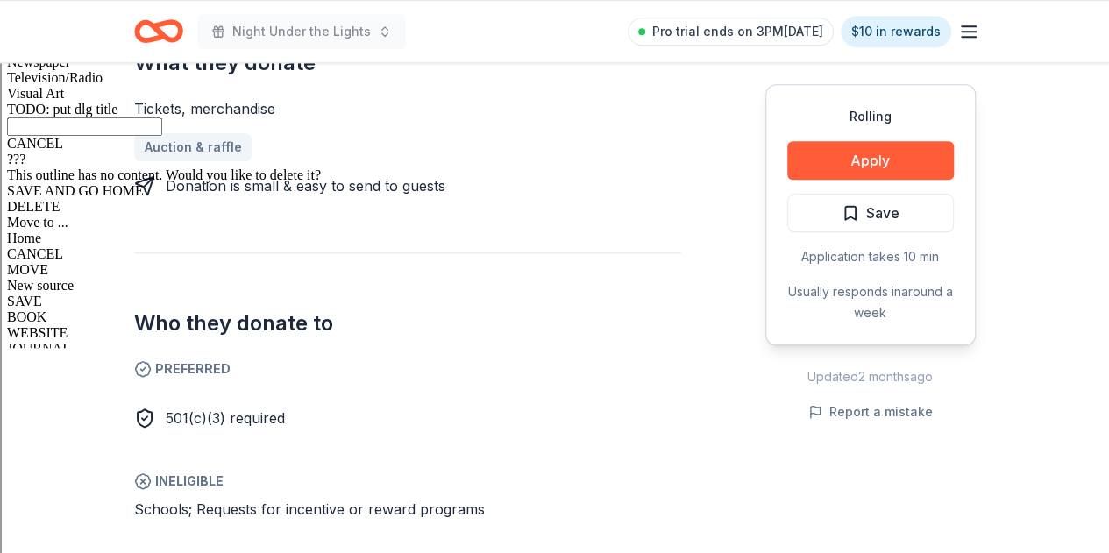
scroll to position [763, 0]
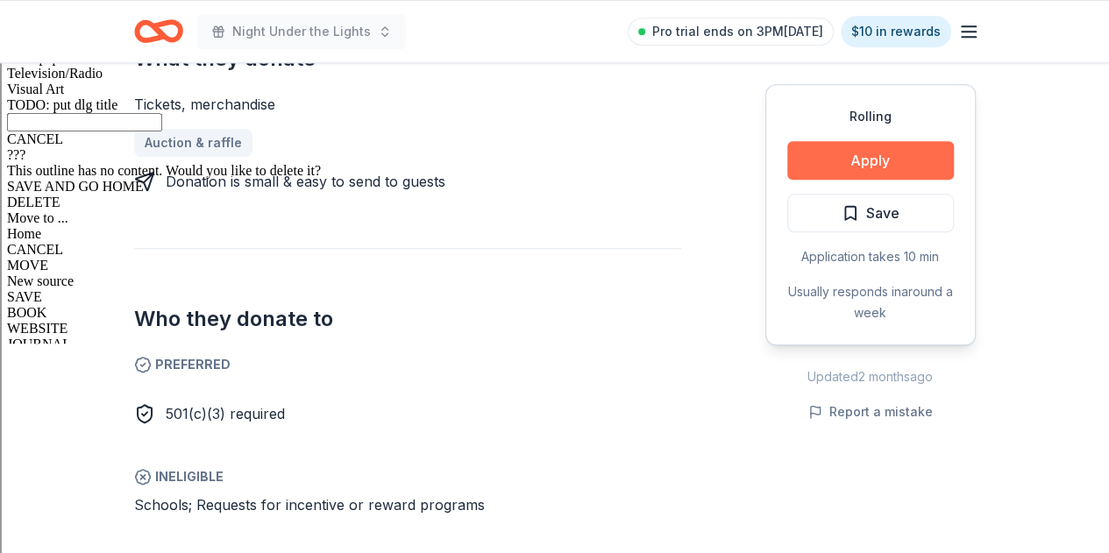
click at [838, 164] on button "Apply" at bounding box center [870, 160] width 167 height 39
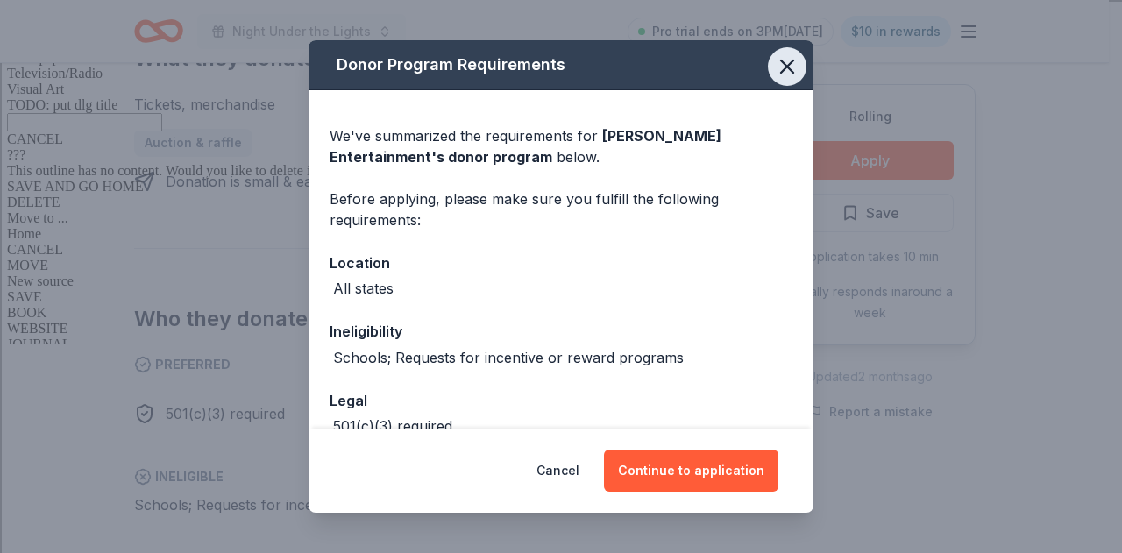
click at [775, 66] on icon "button" at bounding box center [787, 66] width 25 height 25
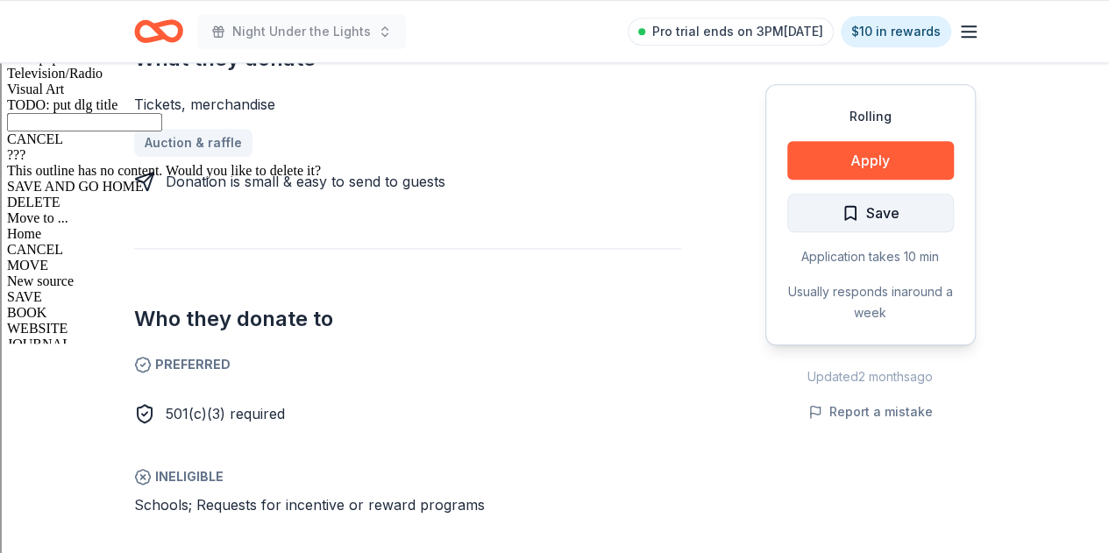
click at [850, 208] on span "Save" at bounding box center [870, 213] width 58 height 23
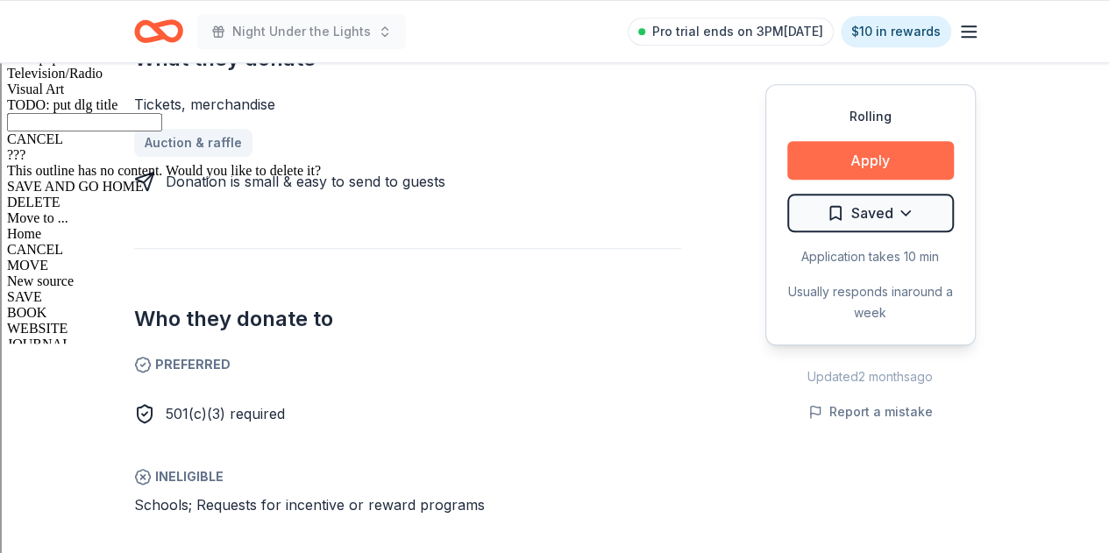
click at [869, 152] on button "Apply" at bounding box center [870, 160] width 167 height 39
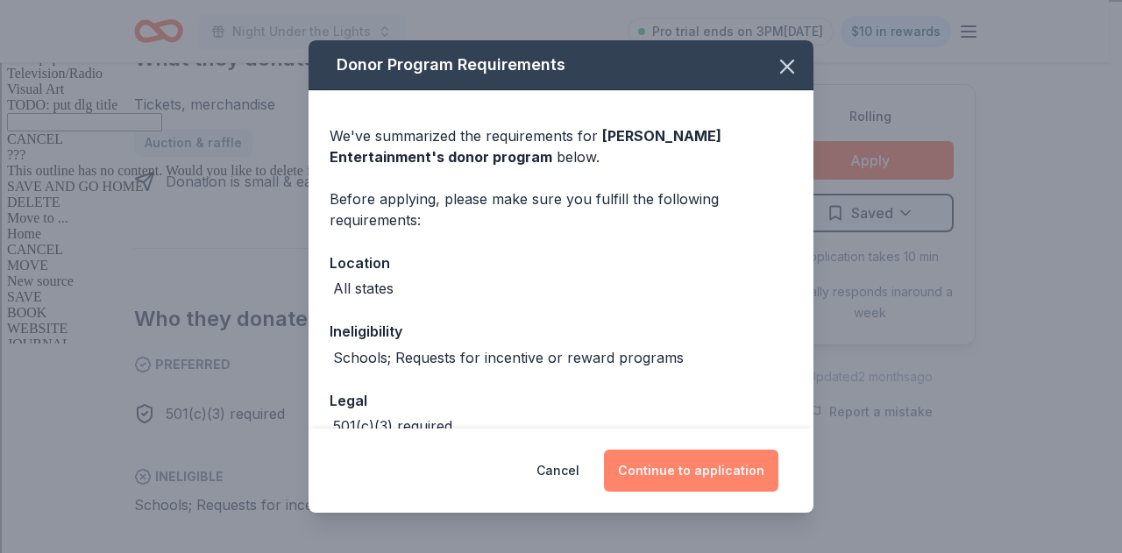
click at [692, 479] on button "Continue to application" at bounding box center [691, 471] width 174 height 42
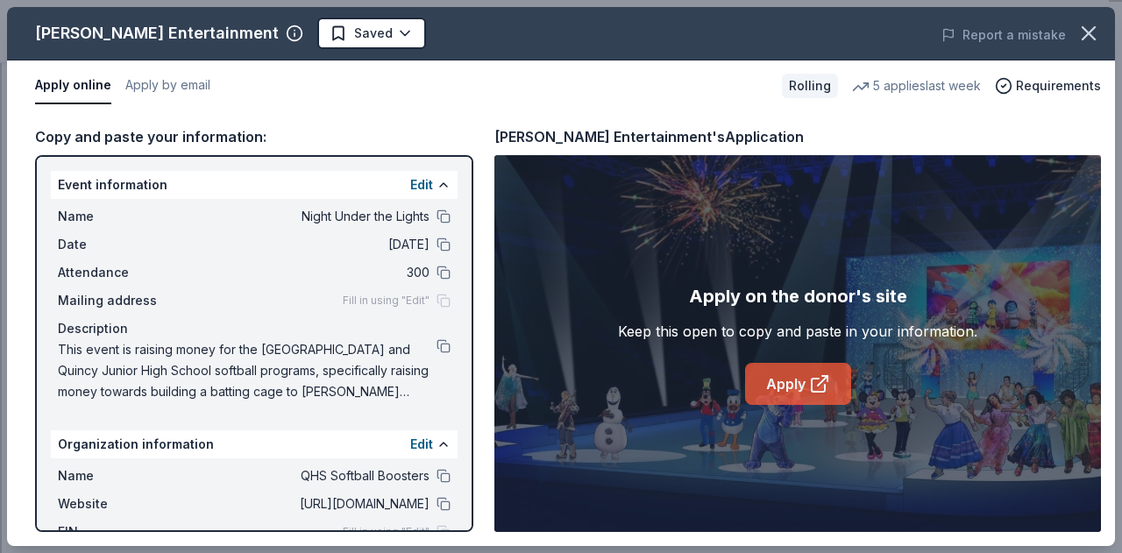
click at [804, 383] on link "Apply" at bounding box center [798, 384] width 106 height 42
click at [1084, 38] on icon "button" at bounding box center [1088, 33] width 12 height 12
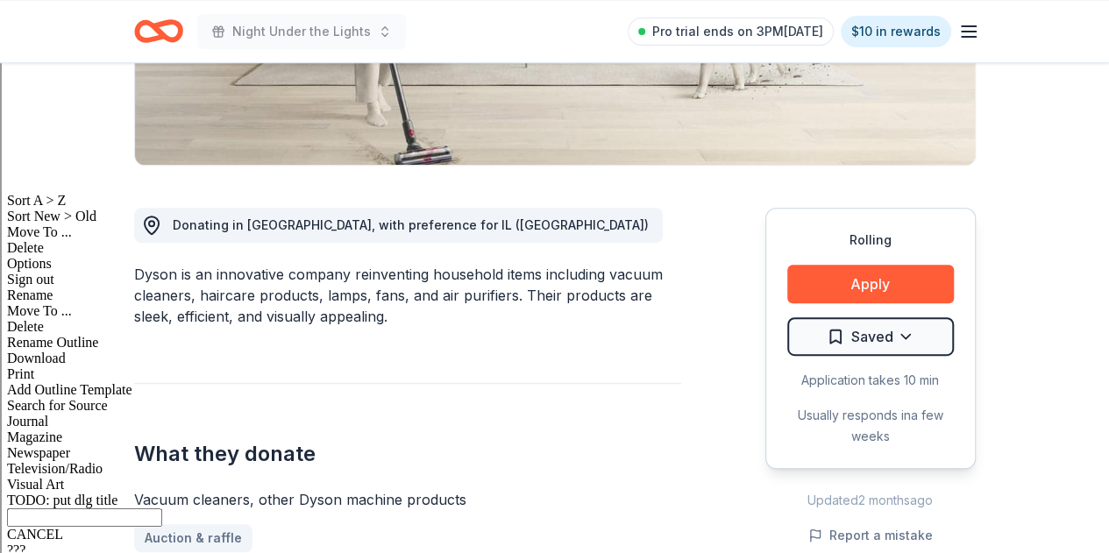
scroll to position [372, 0]
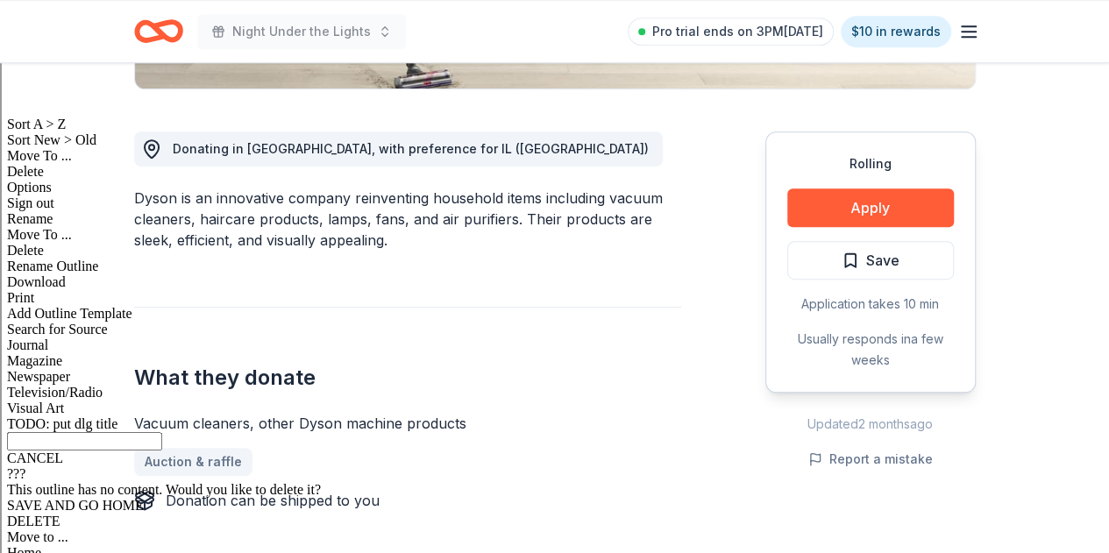
scroll to position [445, 0]
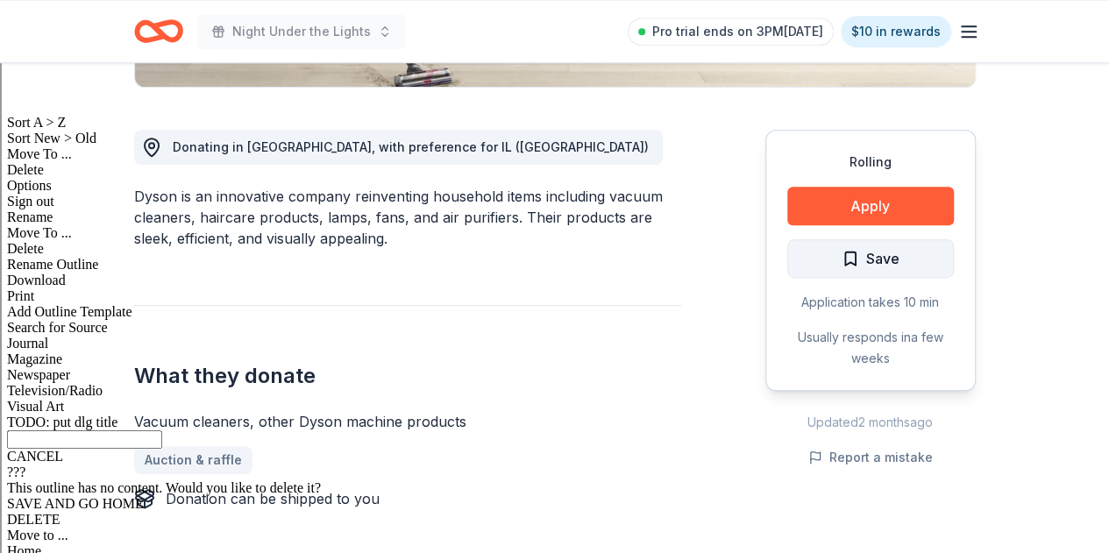
click at [876, 249] on span "Save" at bounding box center [882, 258] width 33 height 23
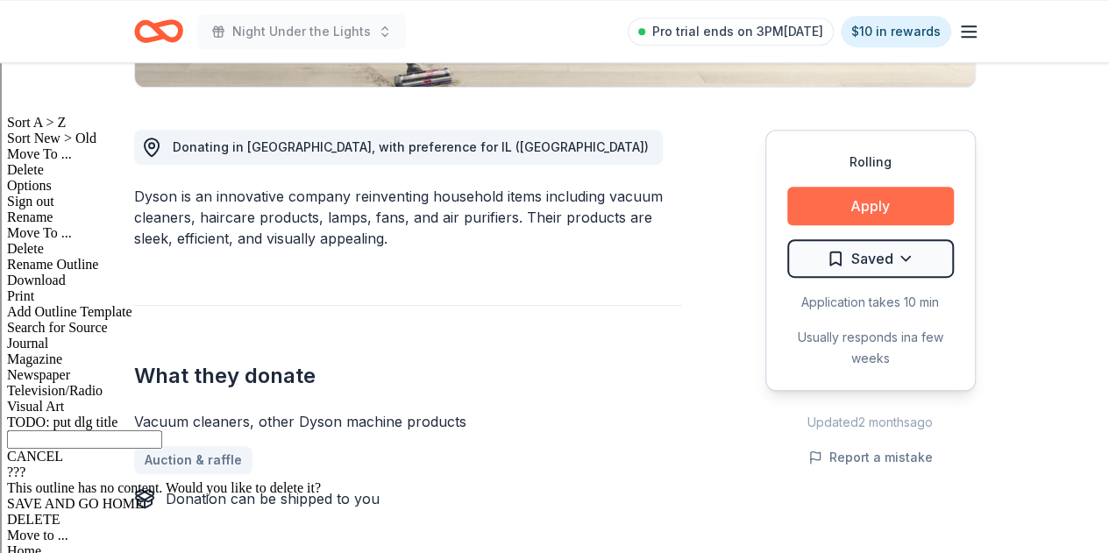
click at [881, 202] on button "Apply" at bounding box center [870, 206] width 167 height 39
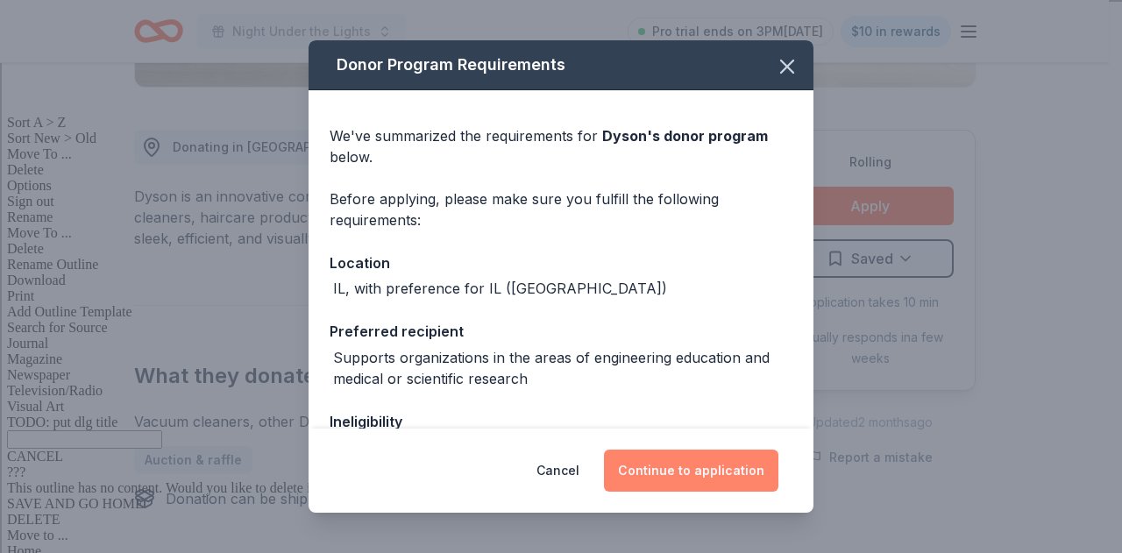
click at [707, 474] on button "Continue to application" at bounding box center [691, 471] width 174 height 42
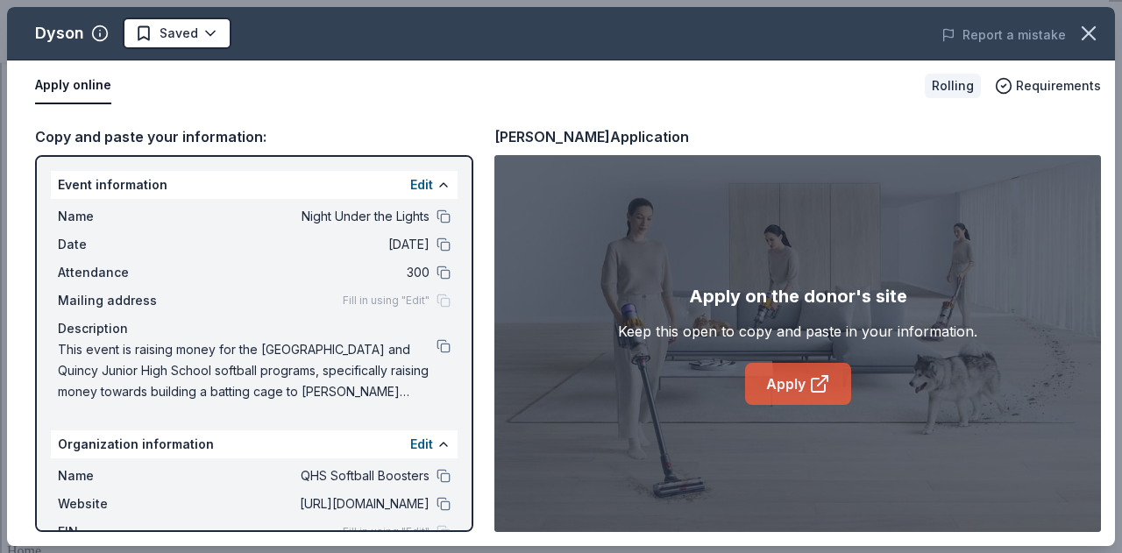
click at [796, 393] on link "Apply" at bounding box center [798, 384] width 106 height 42
click at [1093, 31] on icon "button" at bounding box center [1088, 33] width 25 height 25
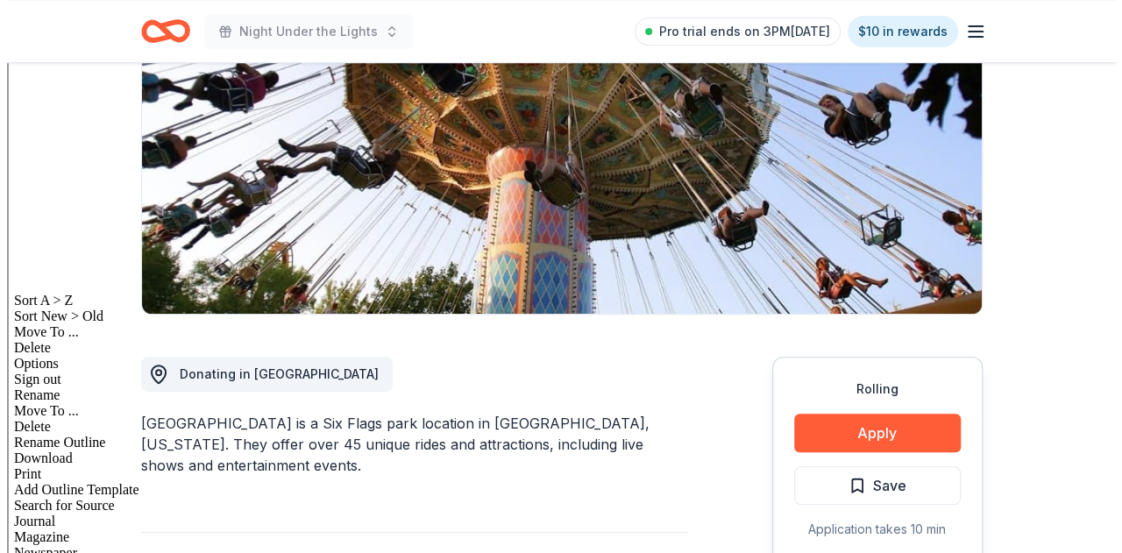
scroll to position [280, 0]
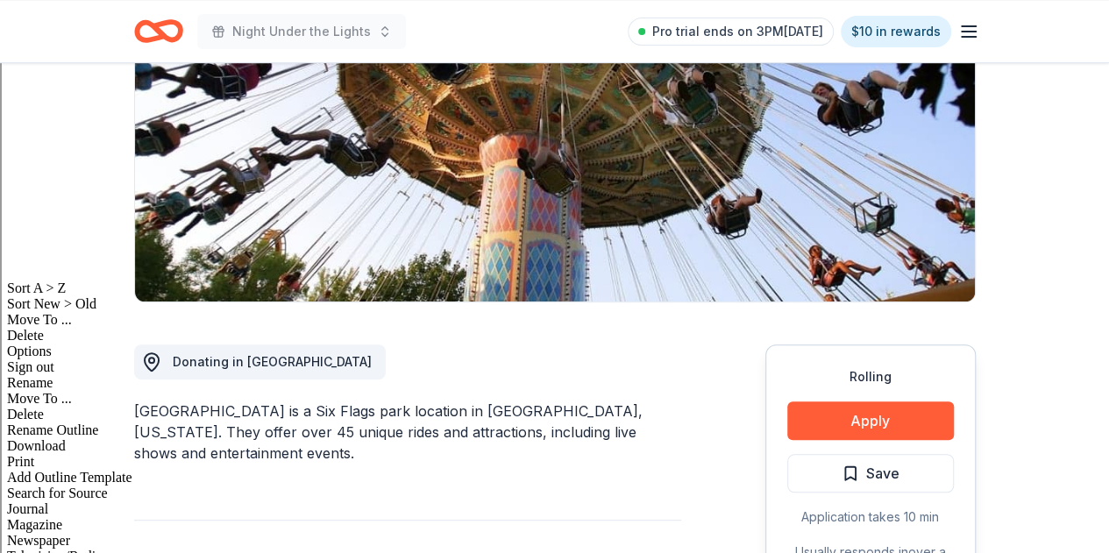
click at [805, 401] on button "Apply" at bounding box center [870, 420] width 167 height 39
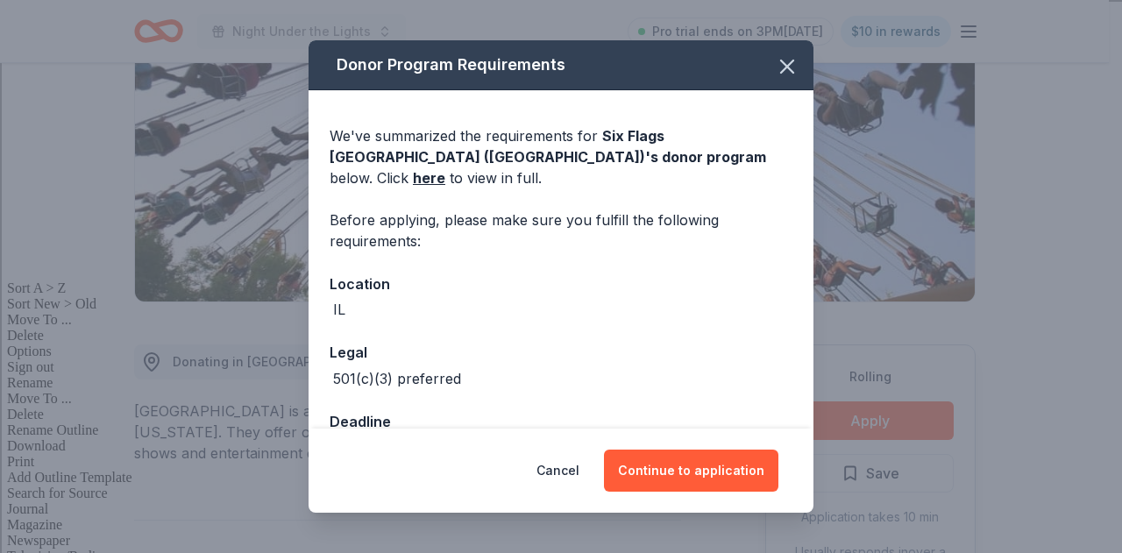
scroll to position [100, 0]
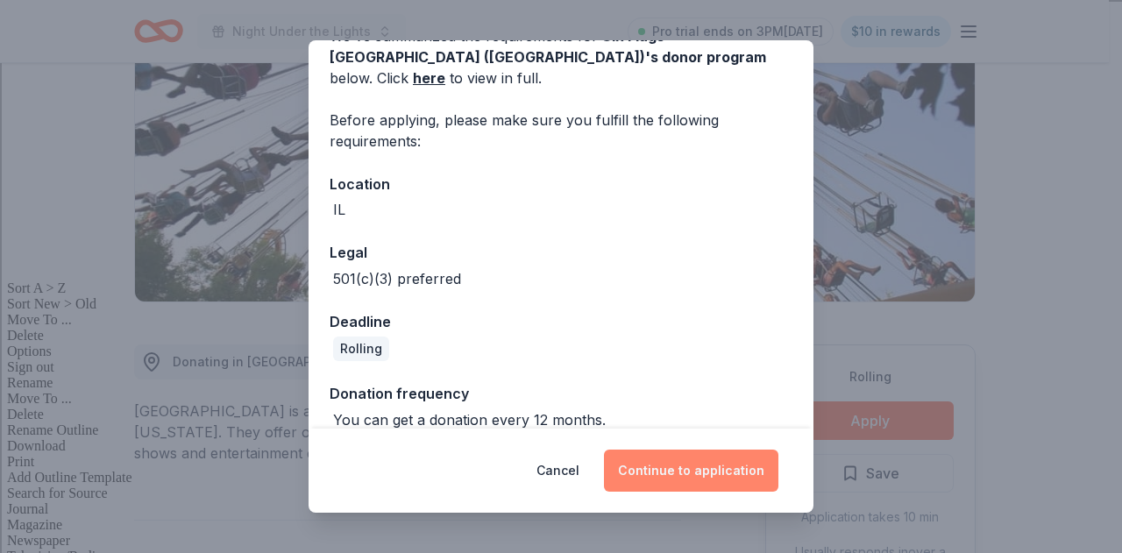
click at [685, 471] on button "Continue to application" at bounding box center [691, 471] width 174 height 42
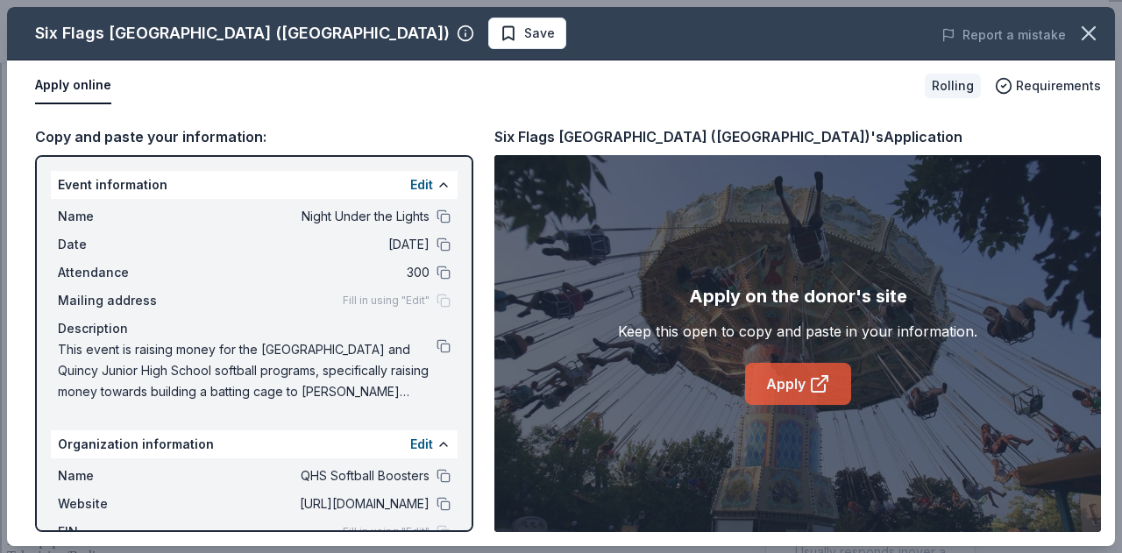
click at [786, 393] on link "Apply" at bounding box center [798, 384] width 106 height 42
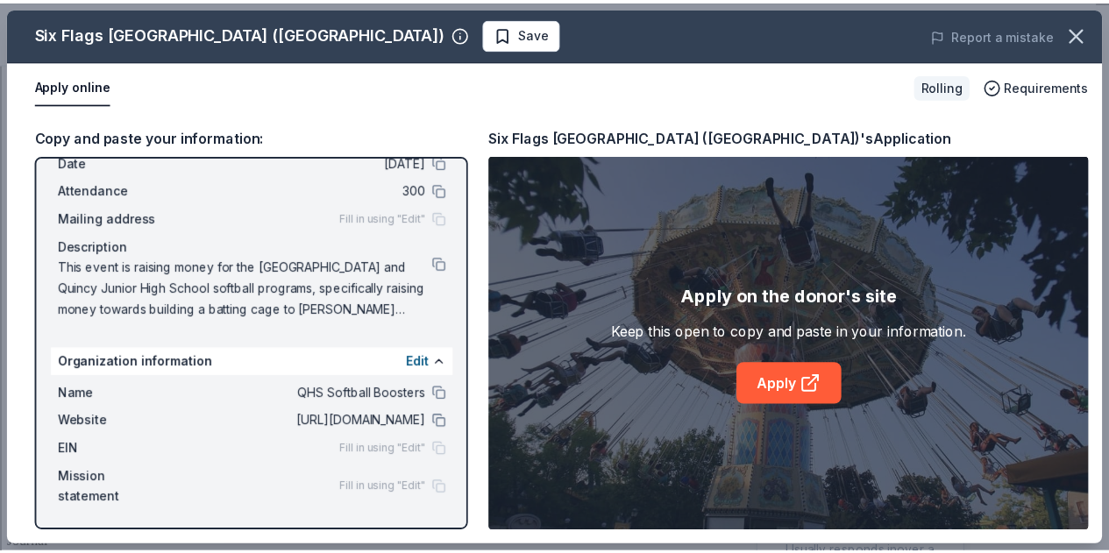
scroll to position [0, 0]
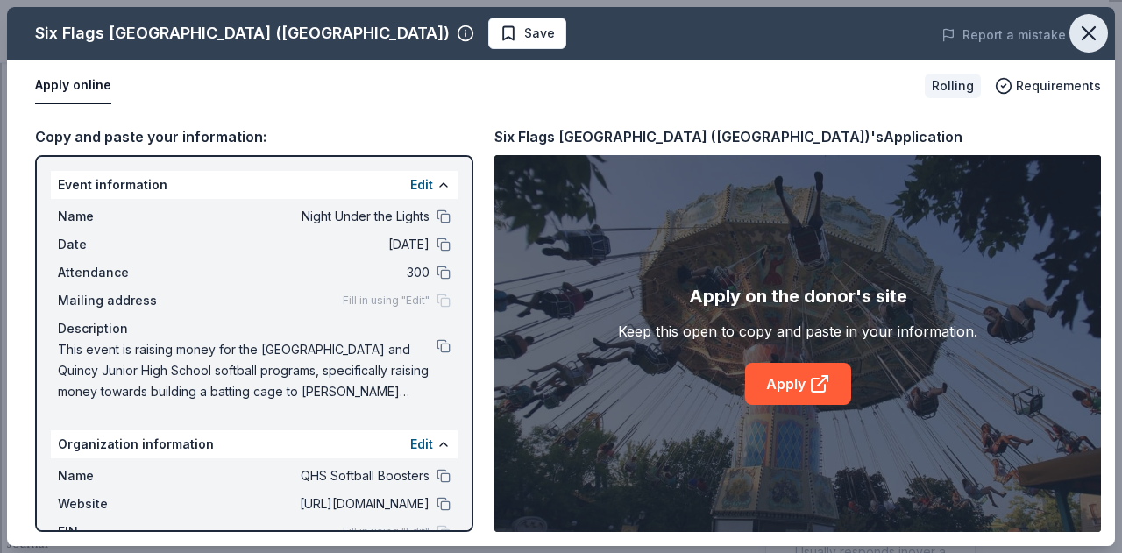
click at [1090, 25] on icon "button" at bounding box center [1088, 33] width 25 height 25
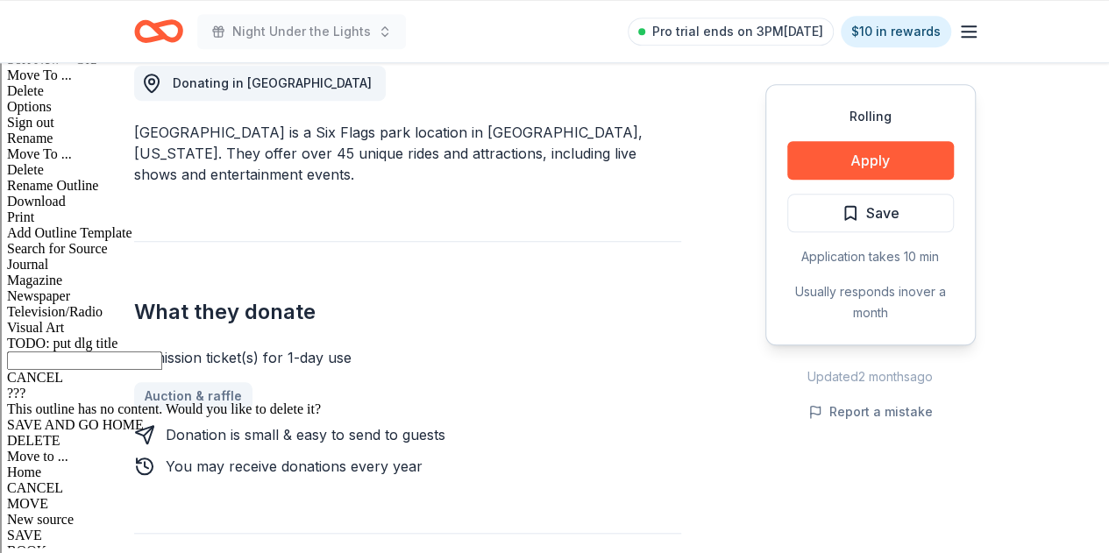
scroll to position [560, 0]
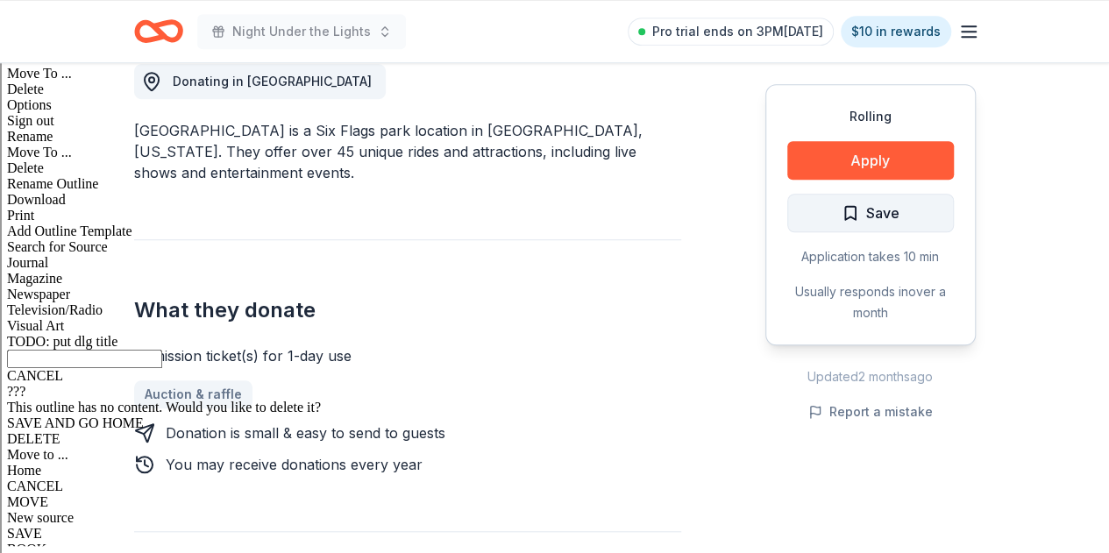
click at [896, 210] on span "Save" at bounding box center [882, 213] width 33 height 23
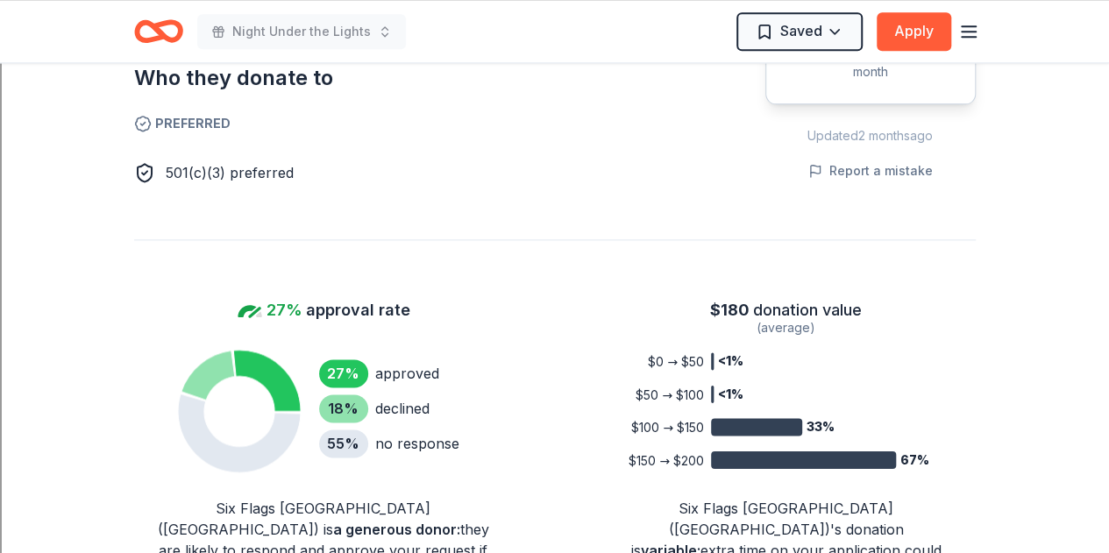
scroll to position [1085, 0]
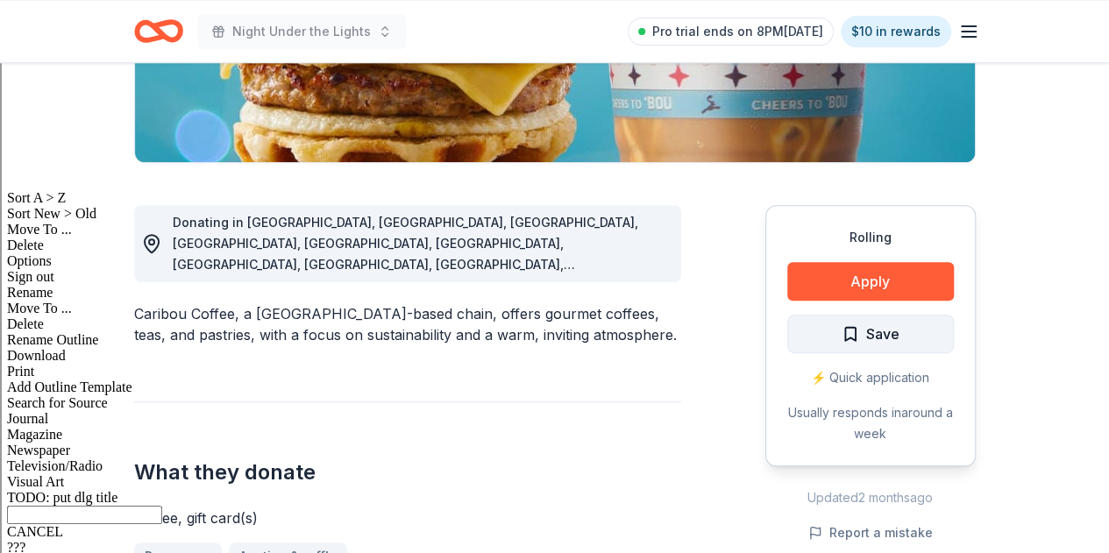
click at [876, 326] on span "Save" at bounding box center [882, 334] width 33 height 23
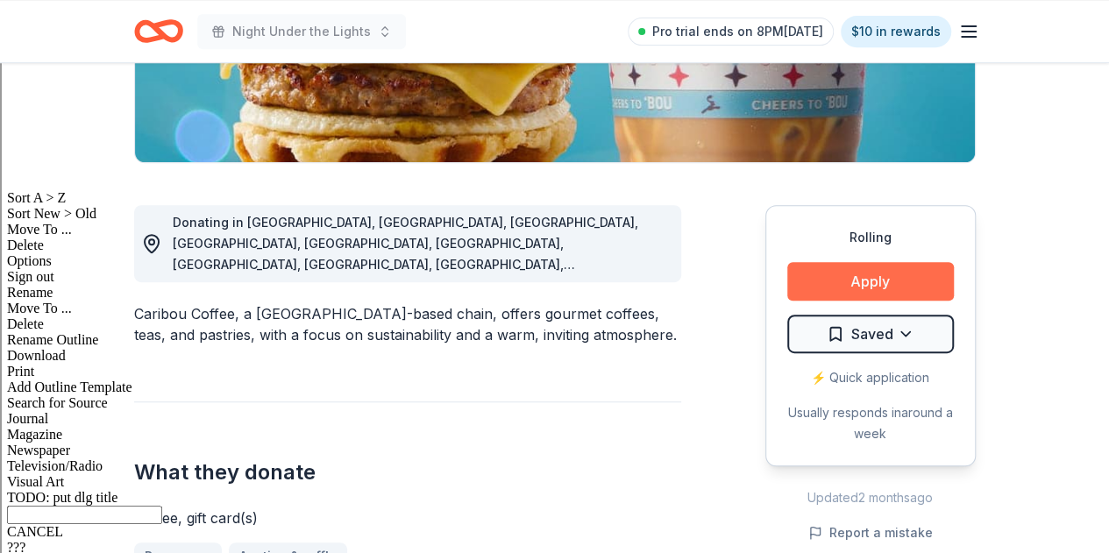
click at [895, 270] on button "Apply" at bounding box center [870, 281] width 167 height 39
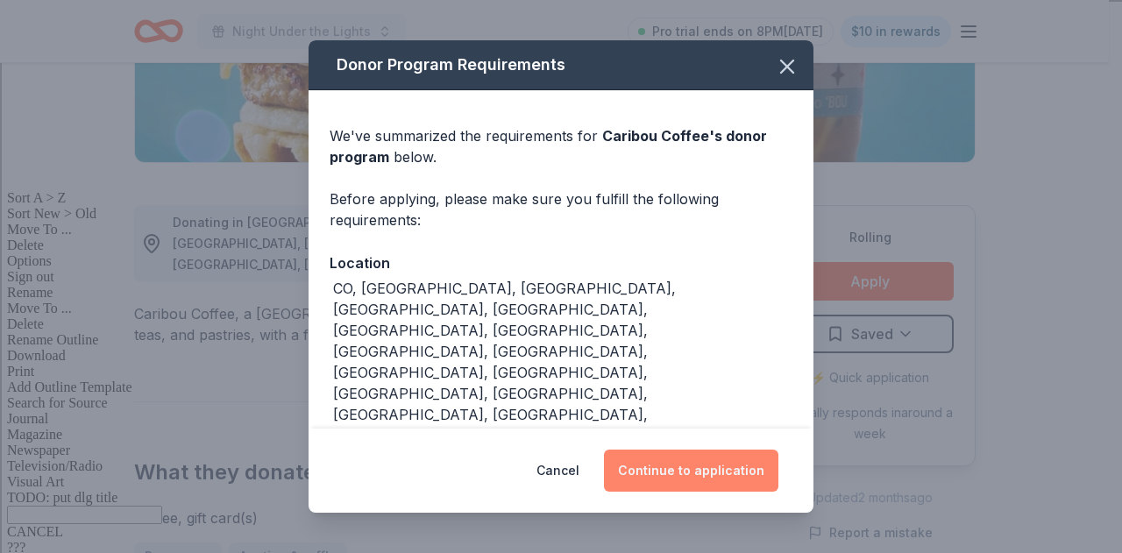
click at [708, 465] on button "Continue to application" at bounding box center [691, 471] width 174 height 42
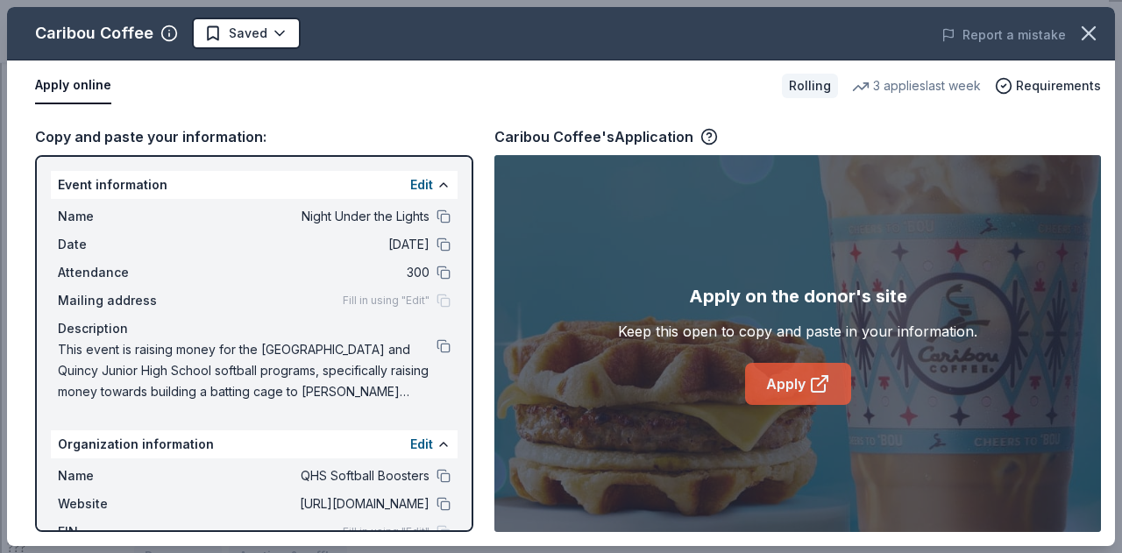
click at [793, 379] on link "Apply" at bounding box center [798, 384] width 106 height 42
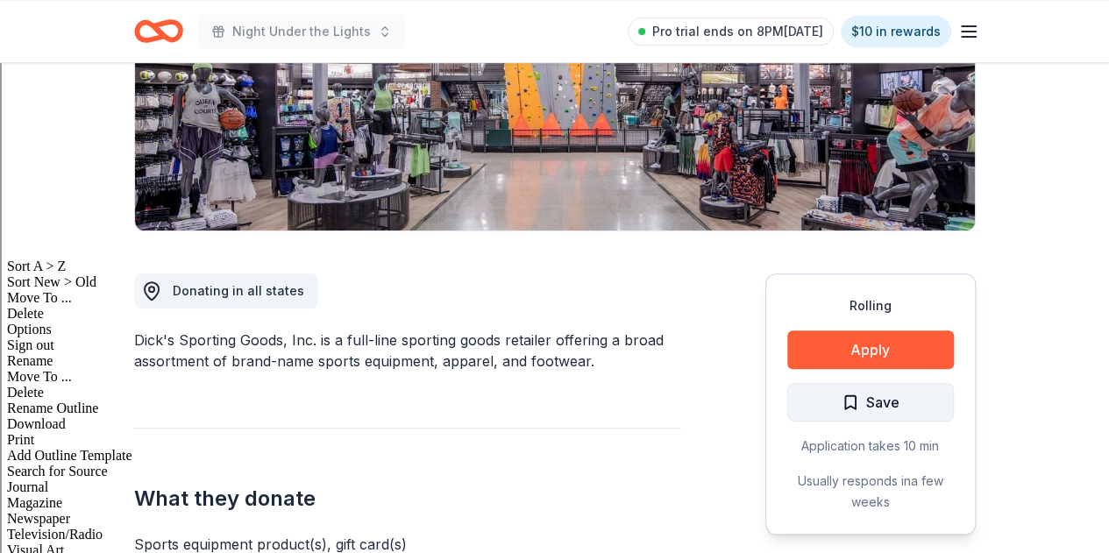
click at [888, 392] on span "Save" at bounding box center [882, 402] width 33 height 23
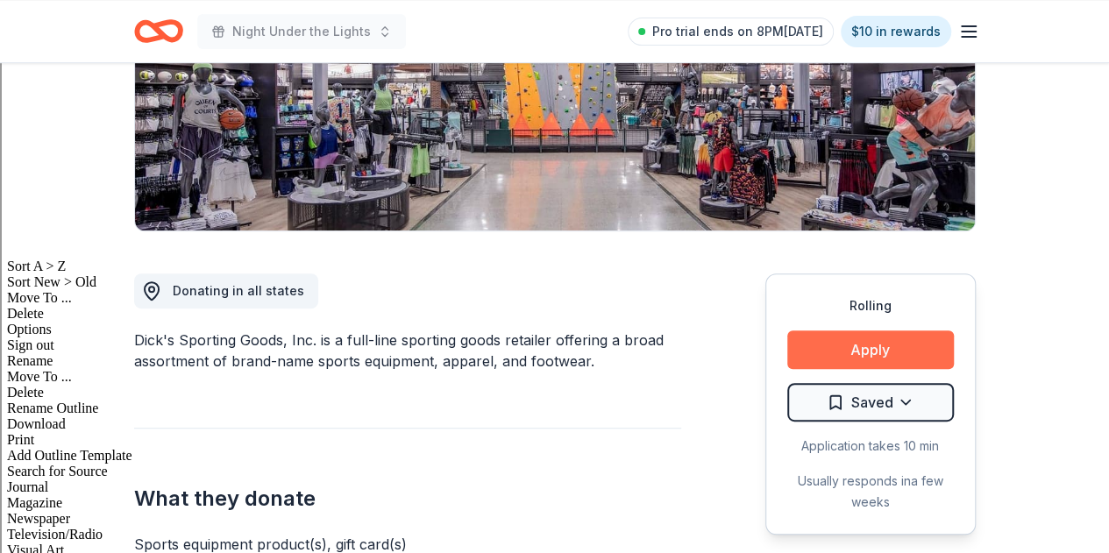
click at [888, 351] on button "Apply" at bounding box center [870, 349] width 167 height 39
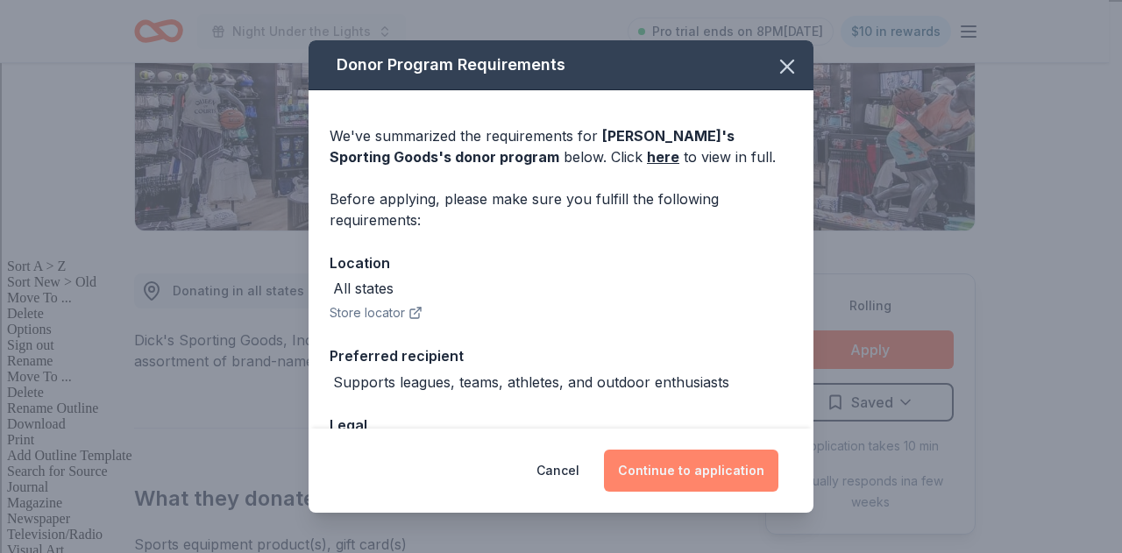
click at [713, 479] on button "Continue to application" at bounding box center [691, 471] width 174 height 42
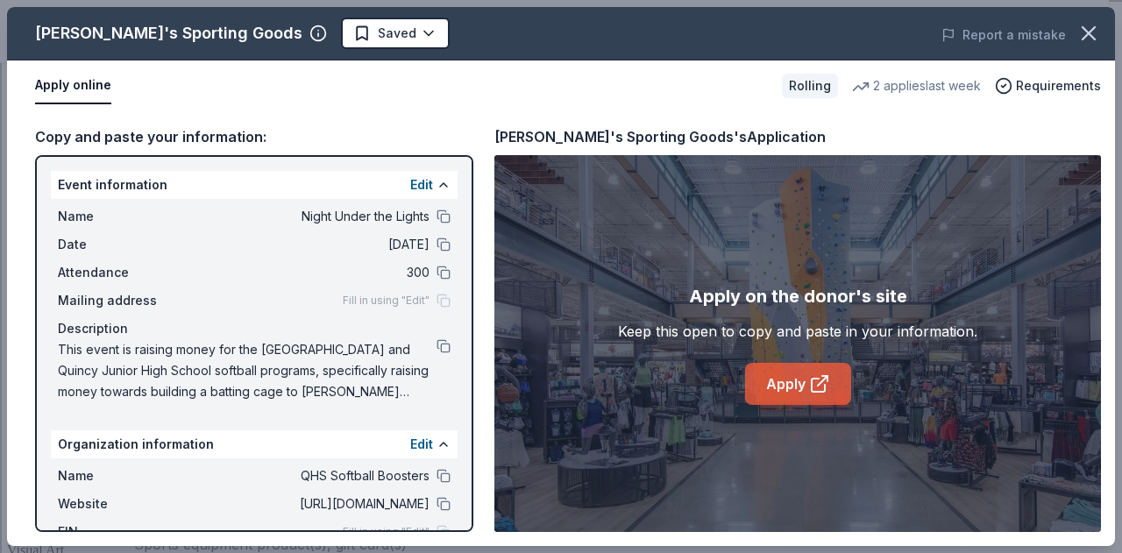
click at [766, 380] on link "Apply" at bounding box center [798, 384] width 106 height 42
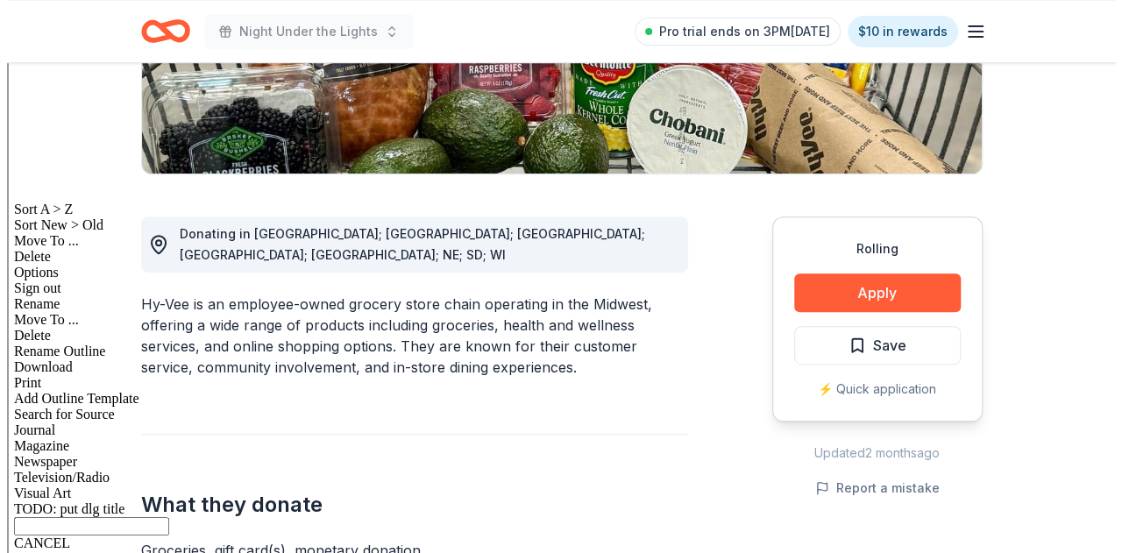
scroll to position [363, 0]
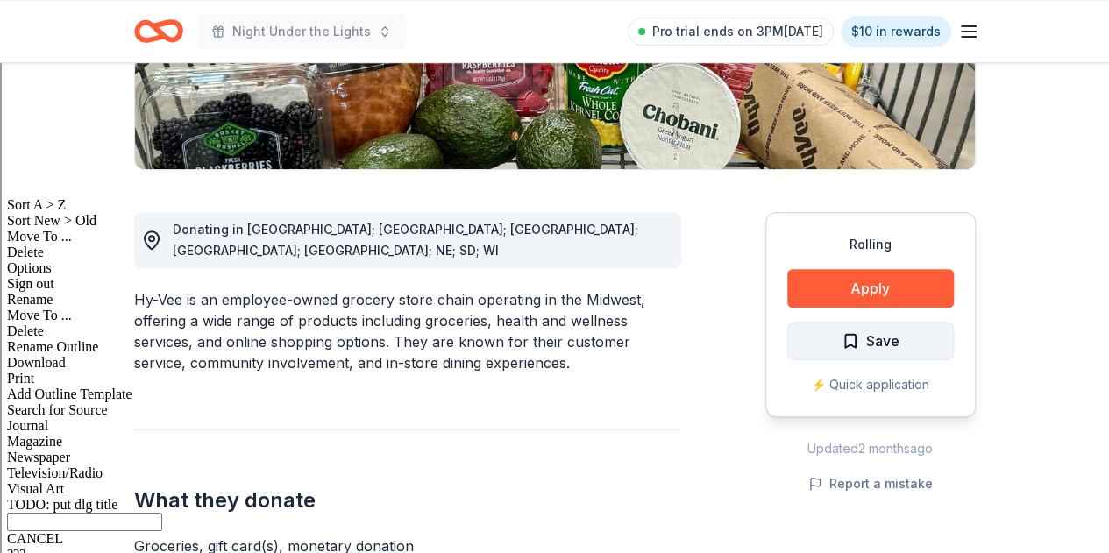
click at [871, 336] on span "Save" at bounding box center [882, 341] width 33 height 23
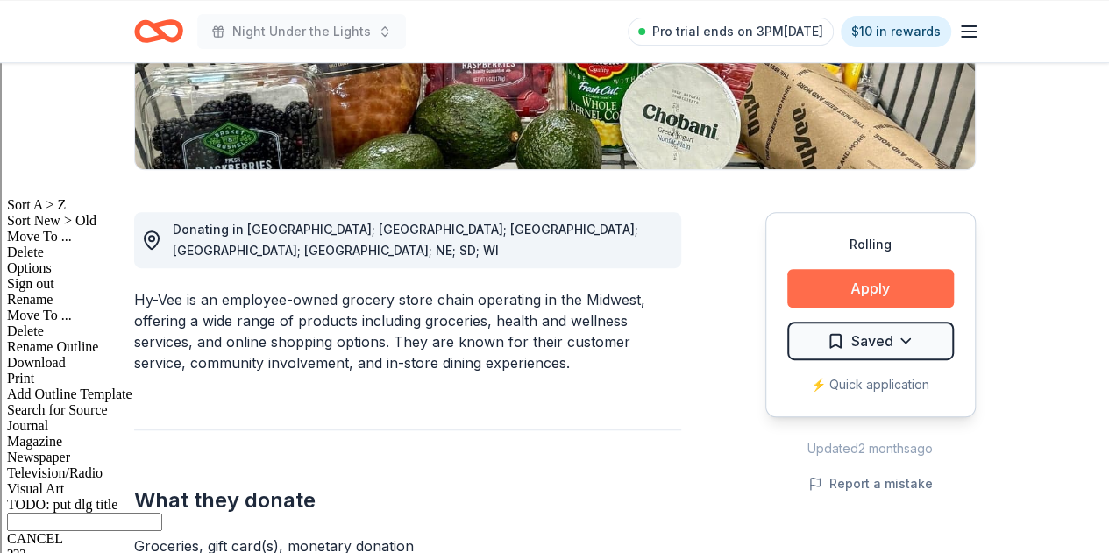
click at [871, 276] on button "Apply" at bounding box center [870, 288] width 167 height 39
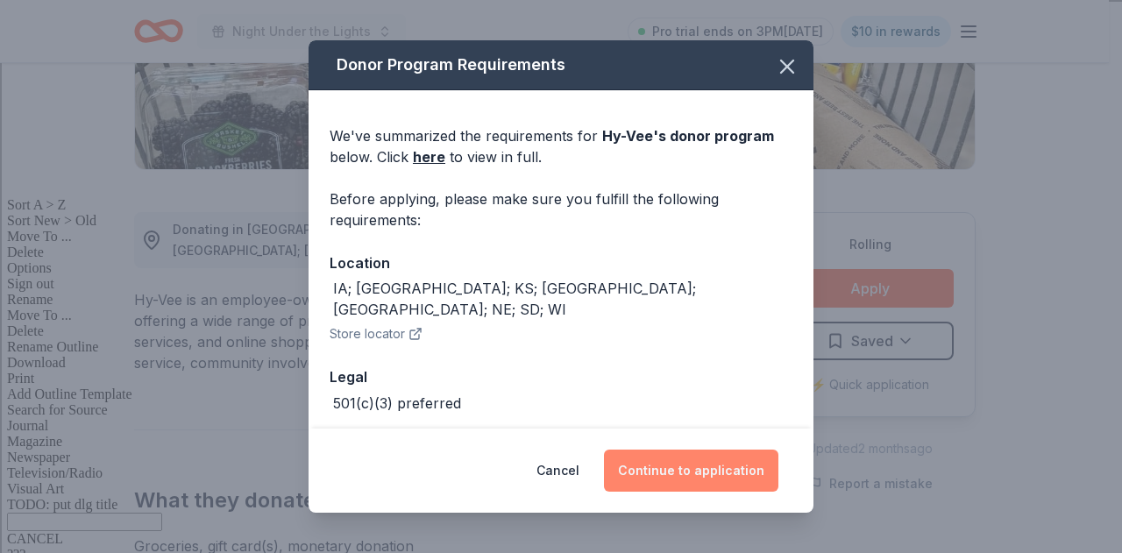
click at [683, 464] on button "Continue to application" at bounding box center [691, 471] width 174 height 42
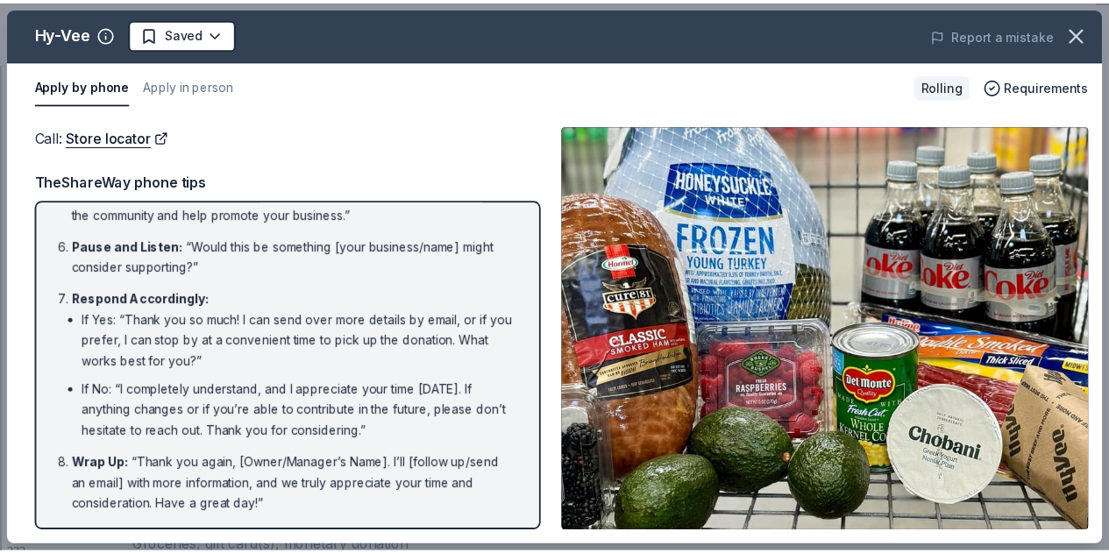
scroll to position [389, 0]
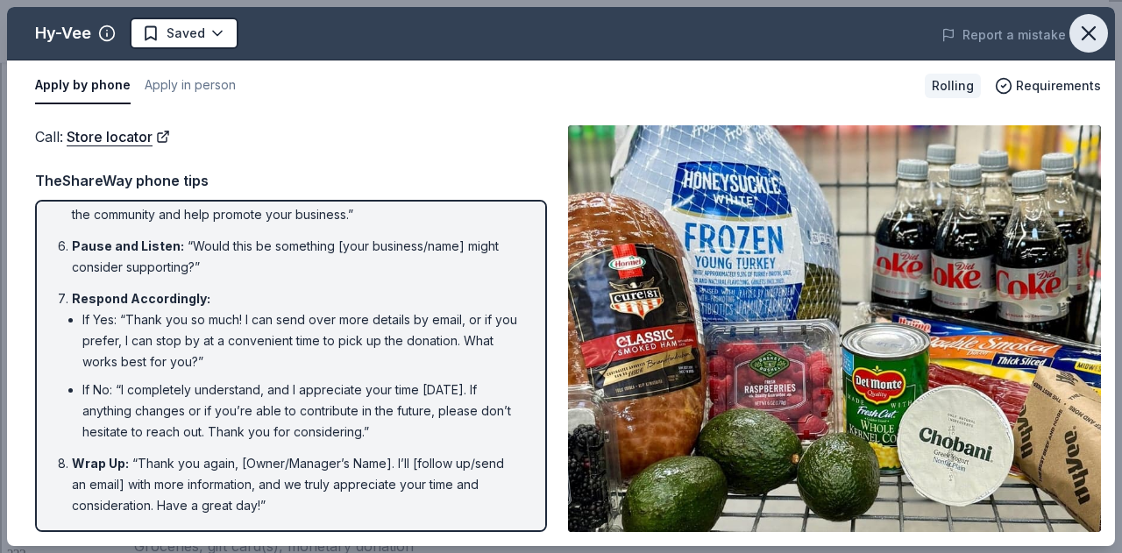
click at [1087, 37] on icon "button" at bounding box center [1088, 33] width 25 height 25
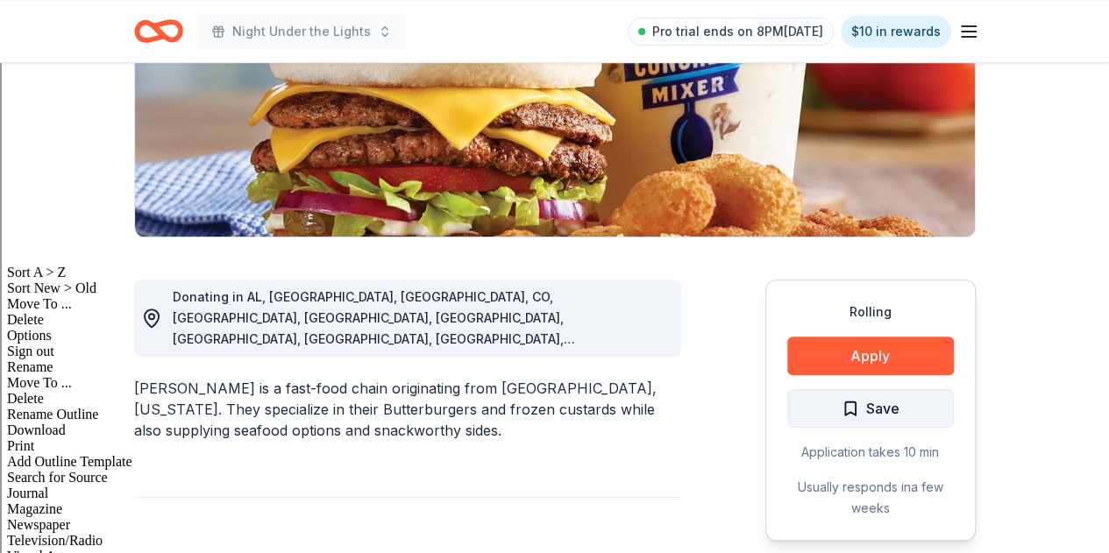
click at [867, 399] on span "Save" at bounding box center [882, 408] width 33 height 23
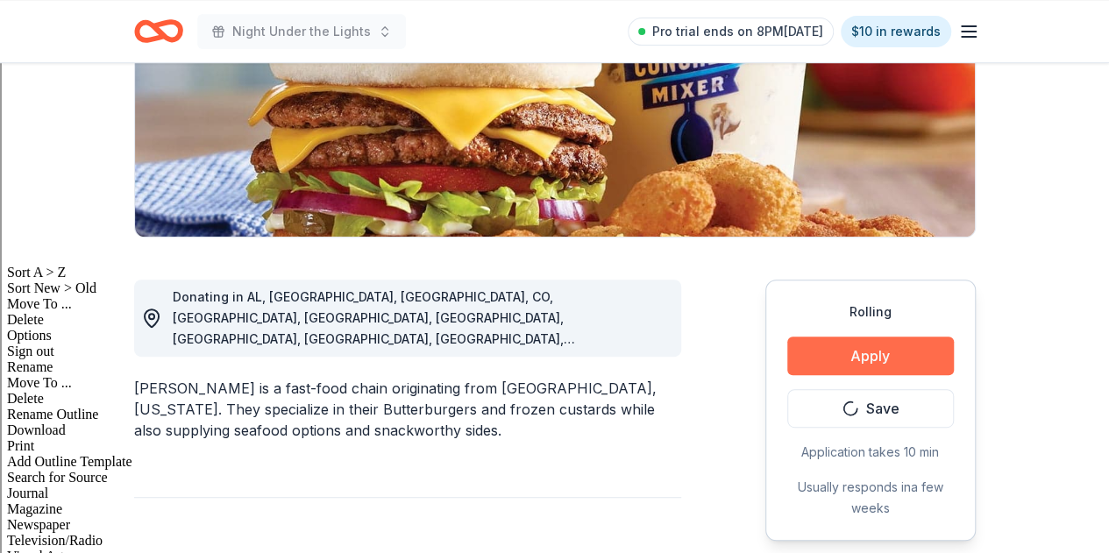
click at [876, 351] on button "Apply" at bounding box center [870, 356] width 167 height 39
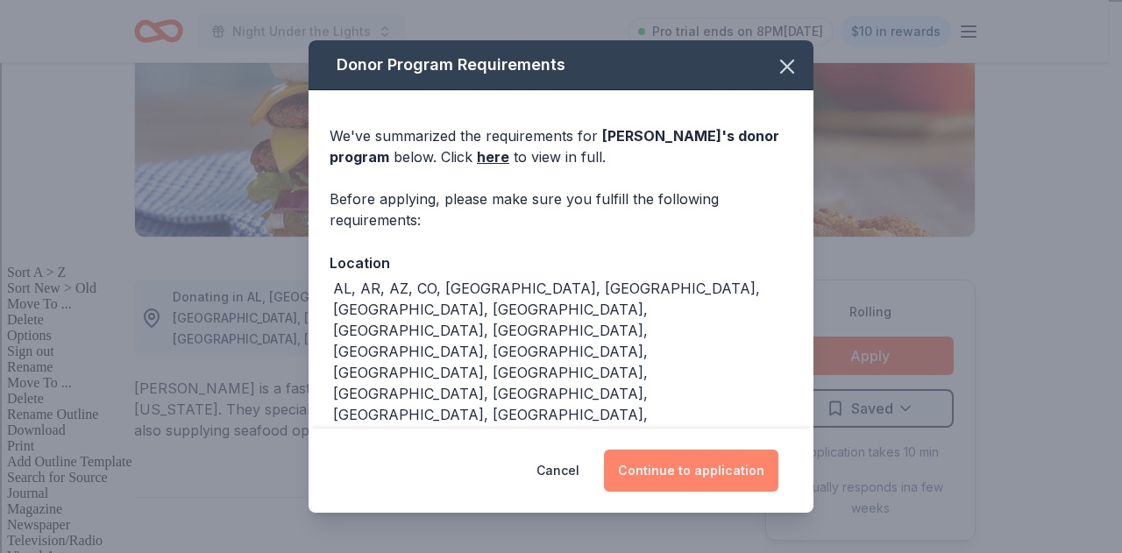
click at [745, 473] on button "Continue to application" at bounding box center [691, 471] width 174 height 42
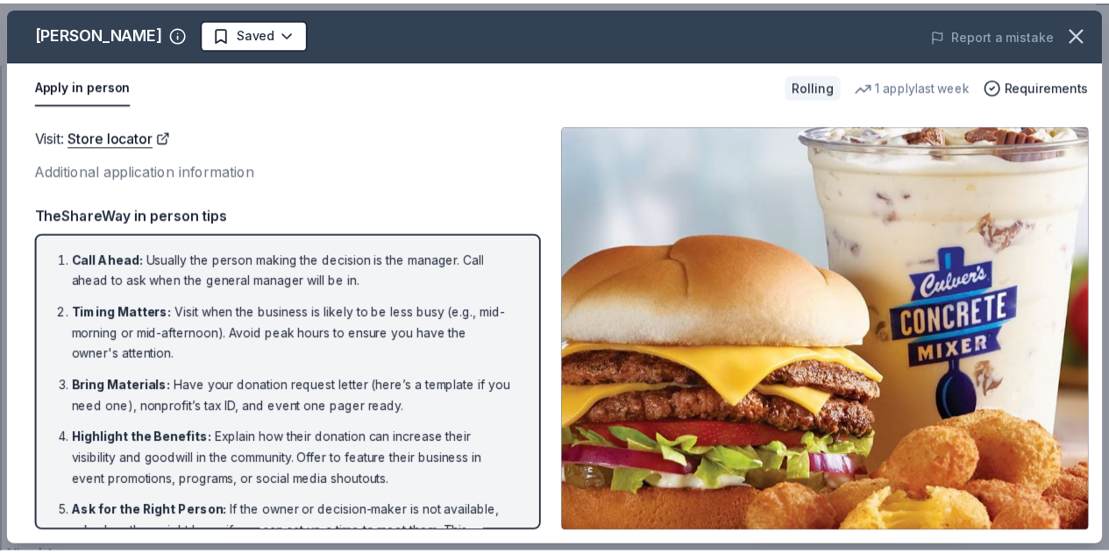
scroll to position [121, 0]
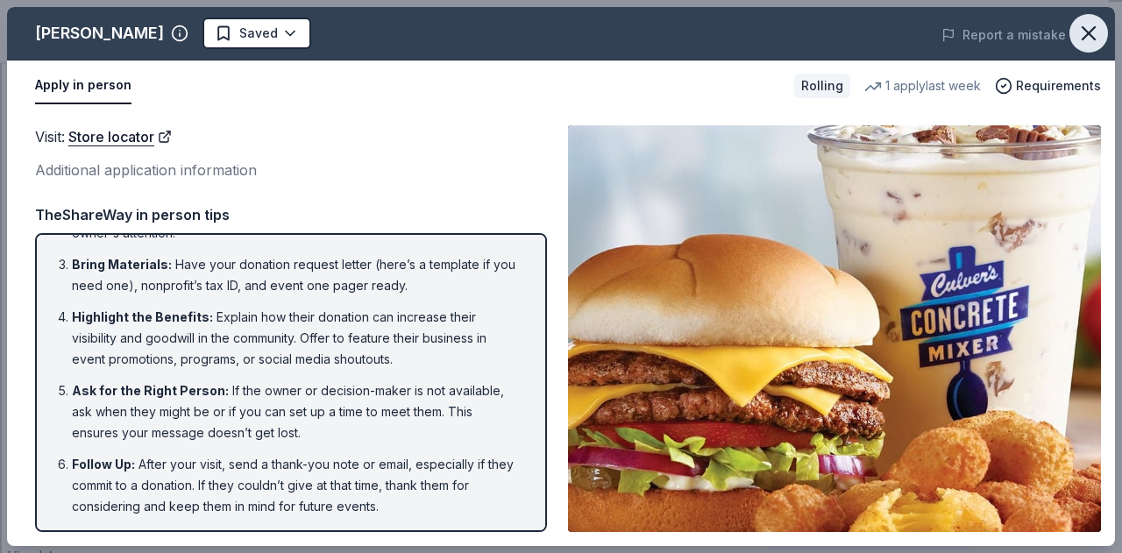
click at [1101, 28] on button "button" at bounding box center [1088, 33] width 39 height 39
